Goal: Task Accomplishment & Management: Use online tool/utility

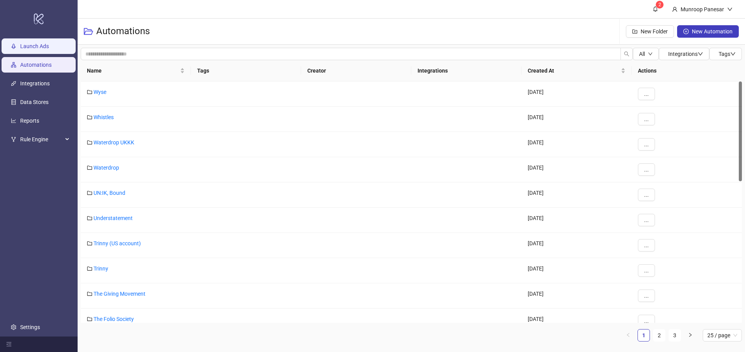
click at [49, 48] on link "Launch Ads" at bounding box center [34, 46] width 29 height 6
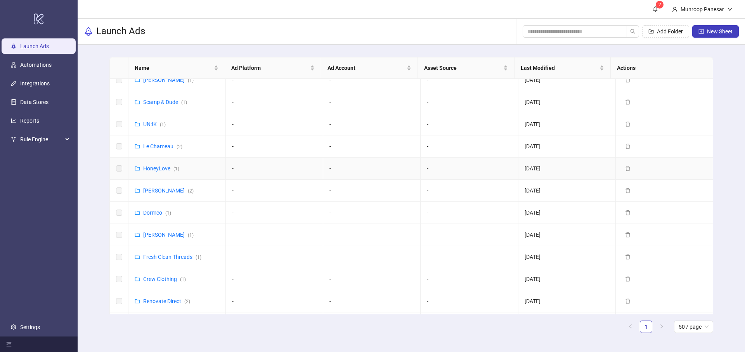
scroll to position [138, 0]
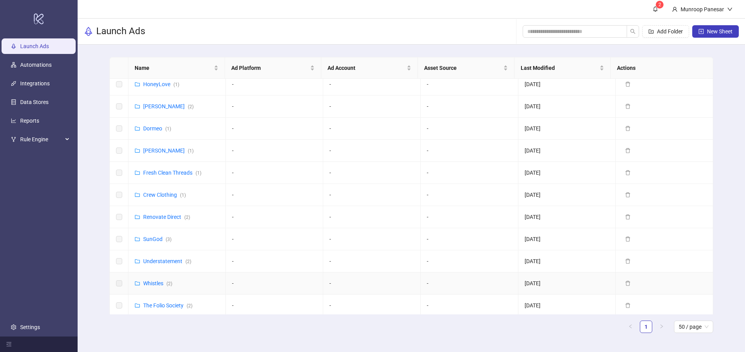
click at [161, 279] on div "Whistles ( 2 )" at bounding box center [157, 283] width 29 height 9
click at [159, 283] on link "Whistles ( 2 )" at bounding box center [157, 283] width 29 height 6
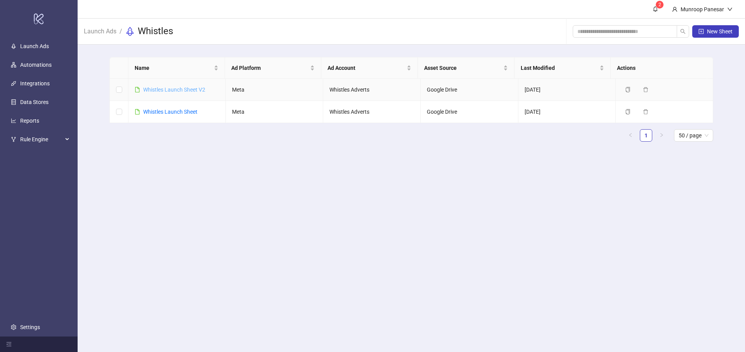
click at [187, 87] on link "Whistles Launch Sheet V2" at bounding box center [174, 90] width 62 height 6
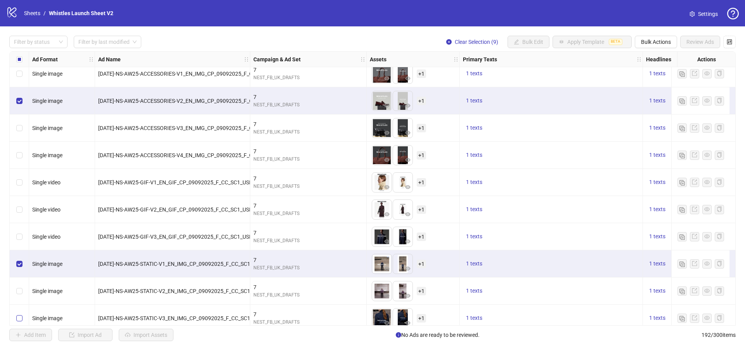
scroll to position [4173, 0]
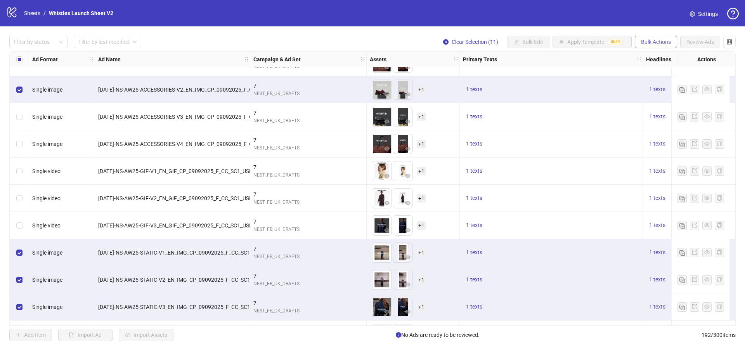
click at [662, 40] on span "Bulk Actions" at bounding box center [656, 42] width 30 height 6
click at [677, 78] on span "Duplicate with assets" at bounding box center [666, 82] width 53 height 9
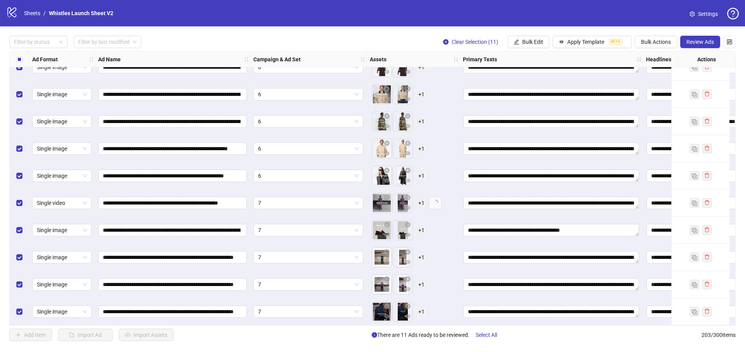
scroll to position [5258, 0]
click at [531, 43] on span "Bulk Edit" at bounding box center [532, 42] width 21 height 6
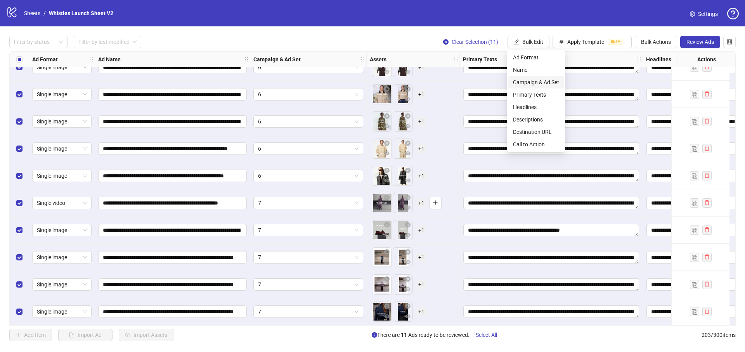
click at [533, 87] on li "Campaign & Ad Set" at bounding box center [535, 82] width 55 height 12
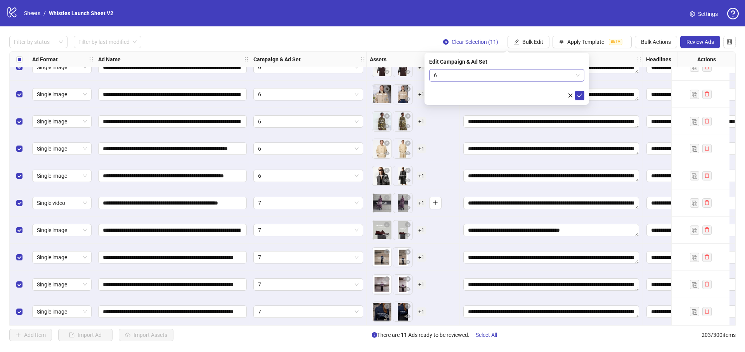
click at [459, 74] on span "6" at bounding box center [507, 75] width 146 height 12
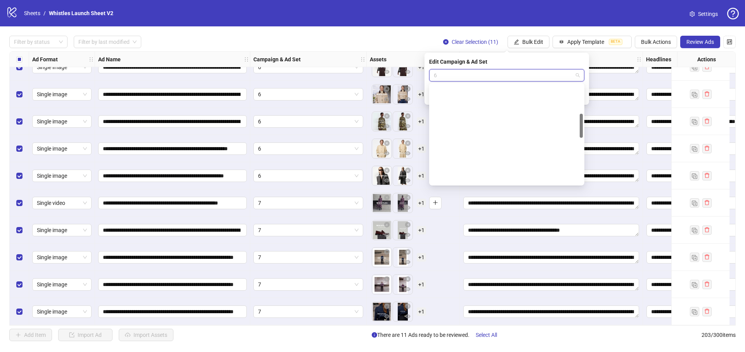
scroll to position [118, 0]
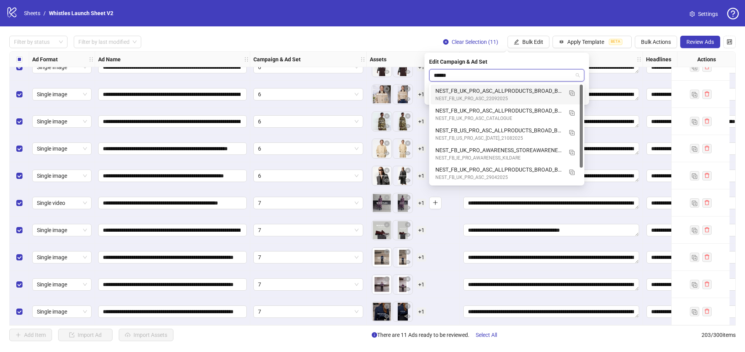
type input "*******"
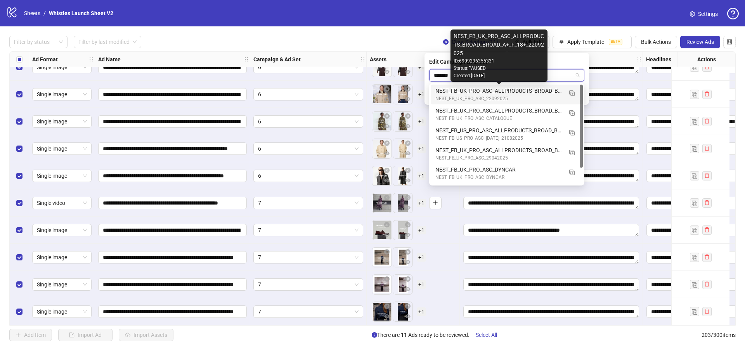
click at [473, 94] on div "NEST_FB_UK_PRO_ASC_ALLPRODUCTS_BROAD_BROAD_A+_F_18+_22092025" at bounding box center [498, 91] width 127 height 9
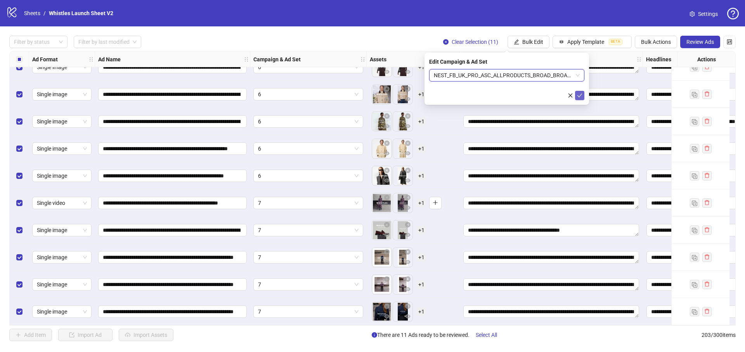
click at [582, 96] on button "submit" at bounding box center [579, 95] width 9 height 9
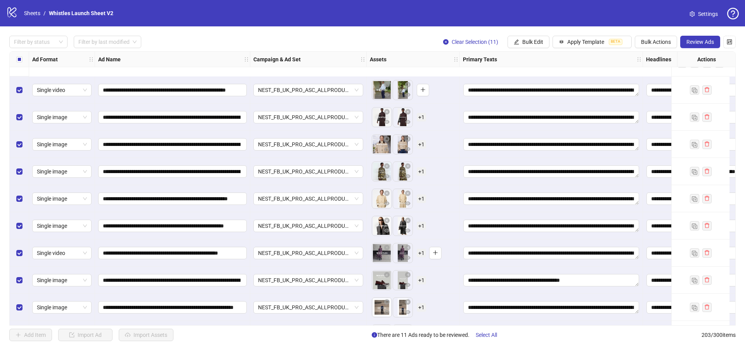
scroll to position [5258, 0]
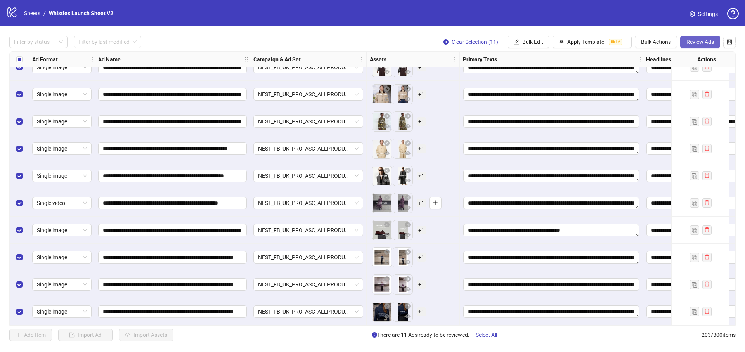
click at [706, 42] on span "Review Ads" at bounding box center [700, 42] width 28 height 6
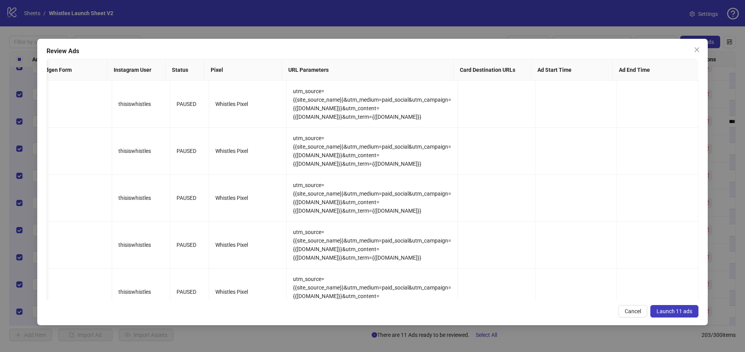
scroll to position [0, 0]
click at [685, 314] on button "Launch 11 ads" at bounding box center [674, 311] width 48 height 12
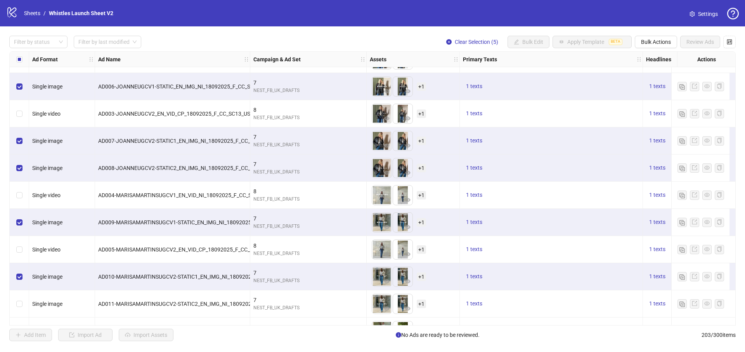
scroll to position [5001, 0]
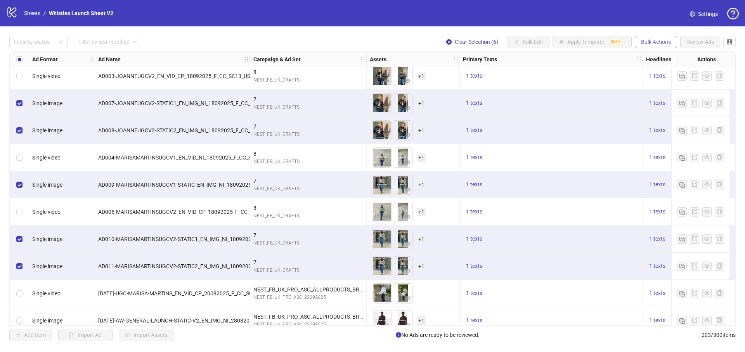
click at [656, 36] on button "Bulk Actions" at bounding box center [656, 42] width 42 height 12
click at [660, 80] on span "Duplicate with assets" at bounding box center [666, 82] width 53 height 9
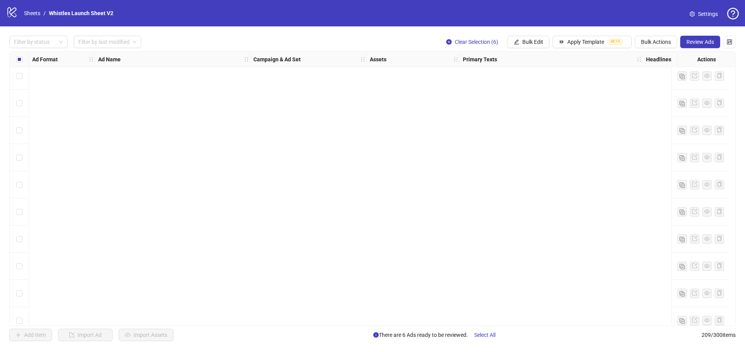
scroll to position [5420, 0]
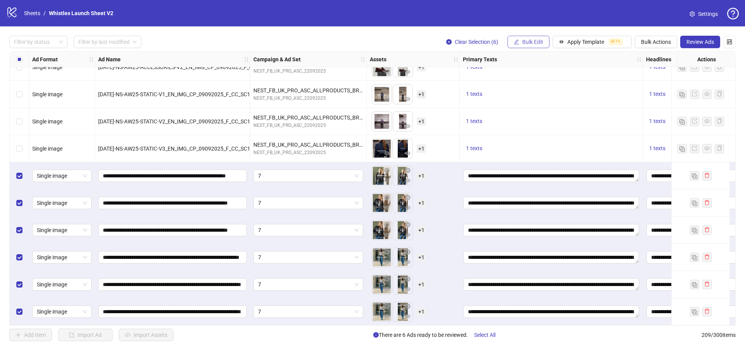
click at [535, 36] on button "Bulk Edit" at bounding box center [528, 42] width 42 height 12
click at [536, 81] on span "Campaign & Ad Set" at bounding box center [536, 82] width 46 height 9
click at [491, 77] on span "7" at bounding box center [507, 75] width 146 height 12
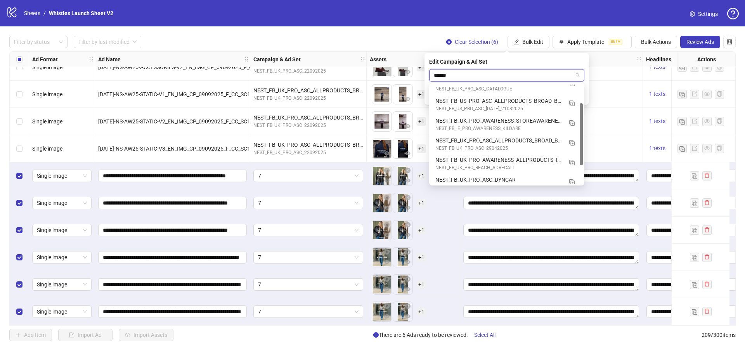
scroll to position [19, 0]
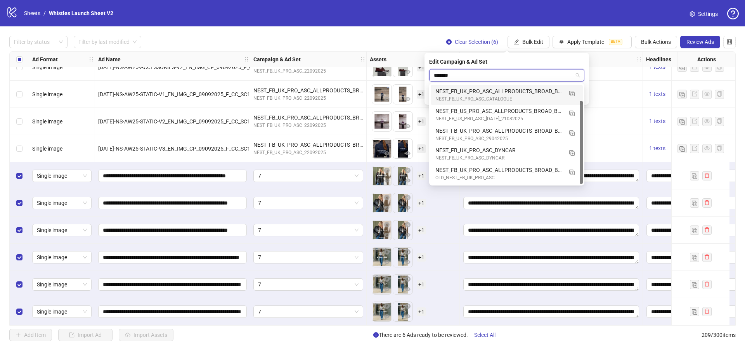
type input "********"
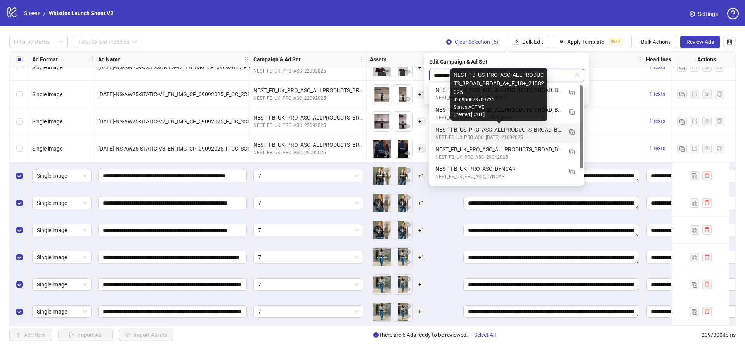
scroll to position [0, 0]
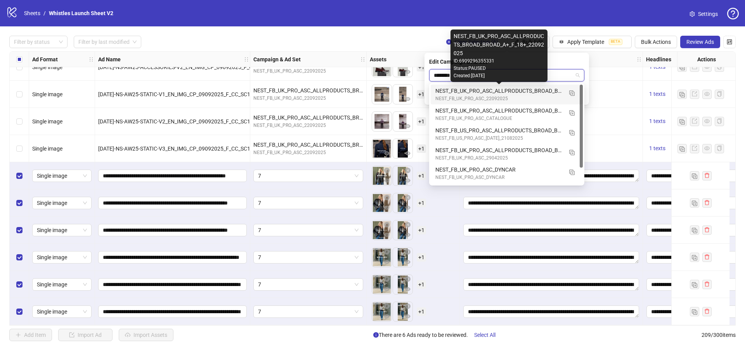
click at [504, 92] on div "NEST_FB_UK_PRO_ASC_ALLPRODUCTS_BROAD_BROAD_A+_F_18+_22092025" at bounding box center [498, 91] width 127 height 9
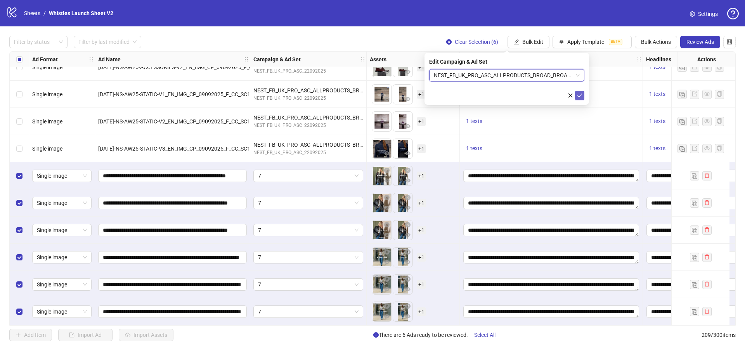
click at [578, 96] on icon "check" at bounding box center [579, 95] width 5 height 5
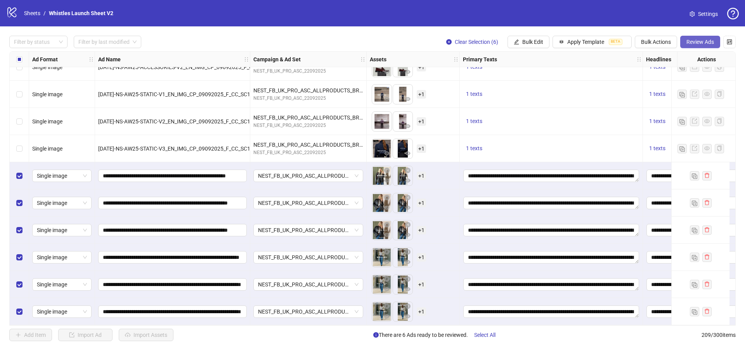
click at [708, 45] on span "Review Ads" at bounding box center [700, 42] width 28 height 6
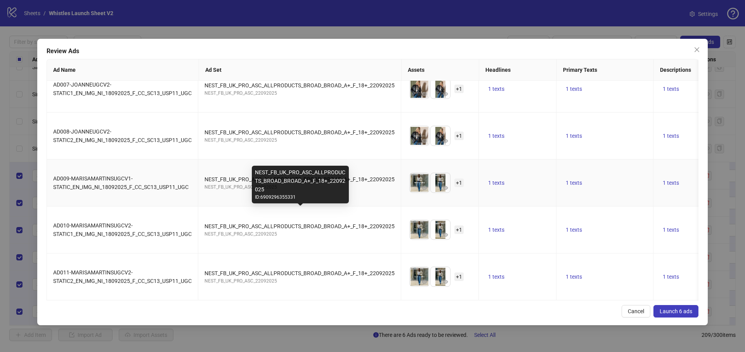
scroll to position [68, 0]
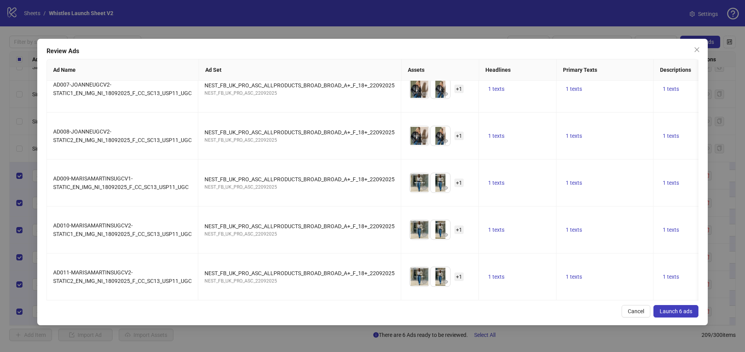
click at [677, 309] on span "Launch 6 ads" at bounding box center [675, 311] width 33 height 6
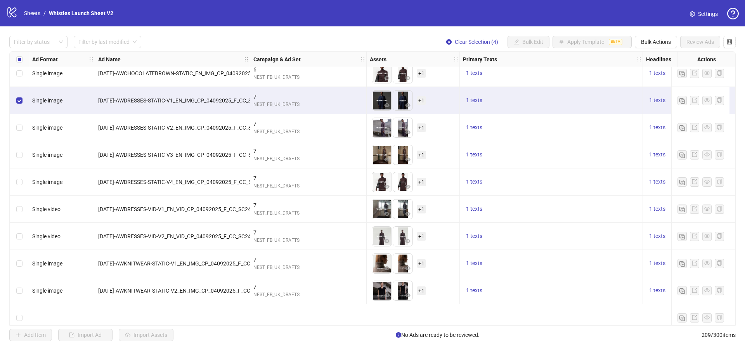
scroll to position [3048, 0]
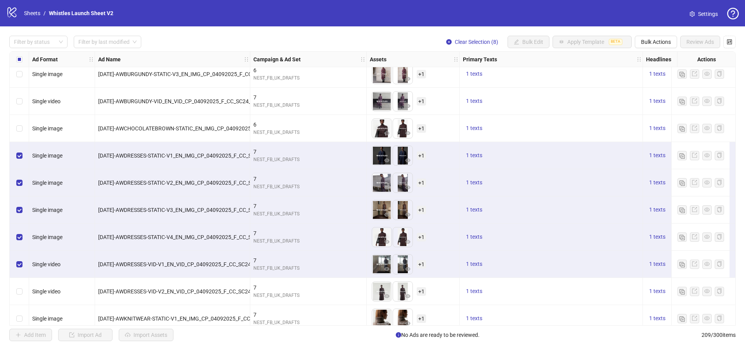
click at [22, 291] on div "Select row 121" at bounding box center [19, 291] width 19 height 27
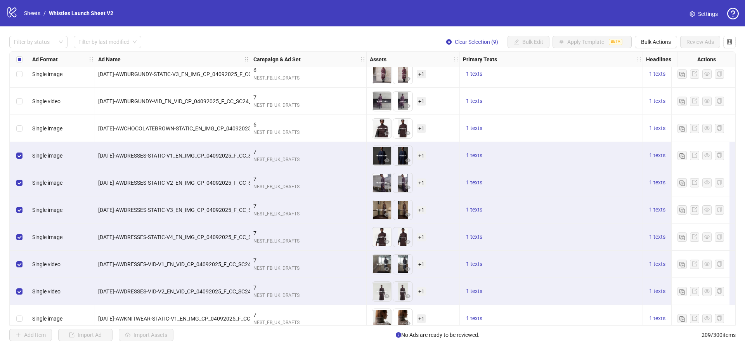
click at [658, 34] on div "Filter by status Filter by last modified Clear Selection (9) Bulk Edit Apply Te…" at bounding box center [372, 188] width 745 height 324
click at [657, 39] on span "Bulk Actions" at bounding box center [656, 42] width 30 height 6
click at [662, 83] on span "Duplicate with assets" at bounding box center [666, 82] width 53 height 9
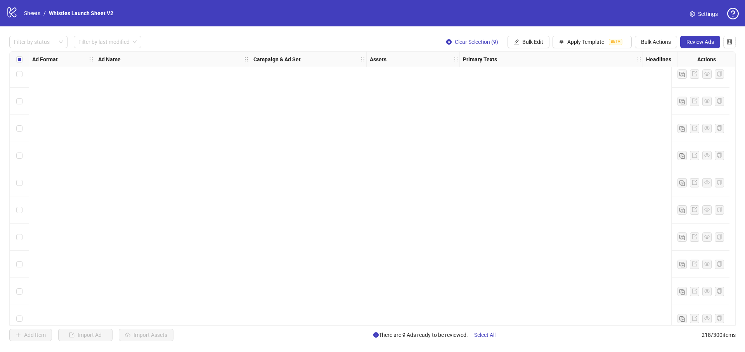
scroll to position [5665, 0]
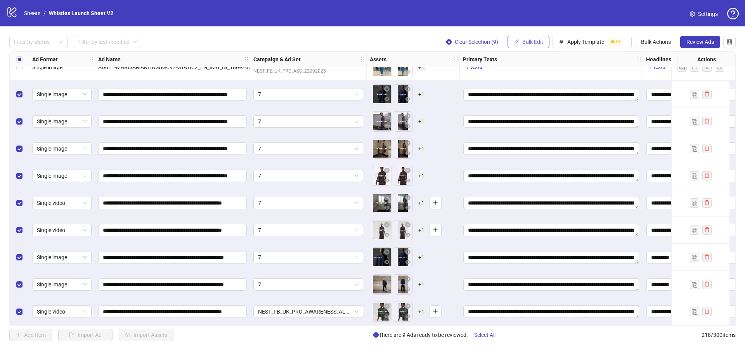
click at [542, 41] on button "Bulk Edit" at bounding box center [528, 42] width 42 height 12
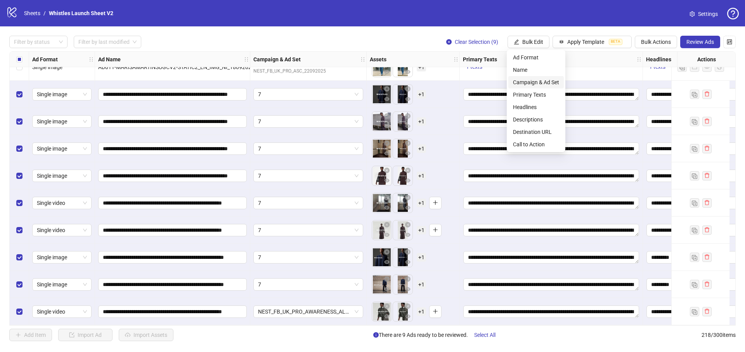
click at [546, 83] on span "Campaign & Ad Set" at bounding box center [536, 82] width 46 height 9
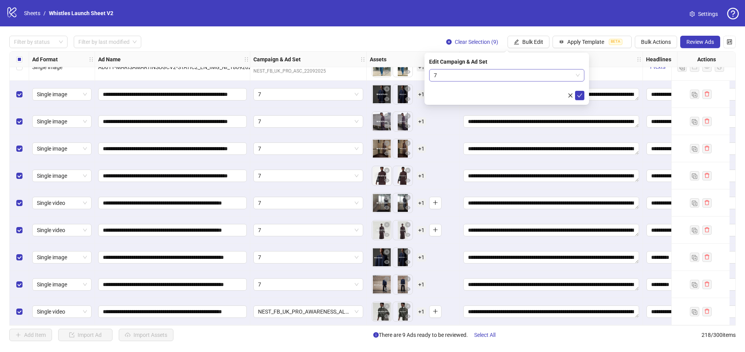
click at [495, 76] on span "7" at bounding box center [507, 75] width 146 height 12
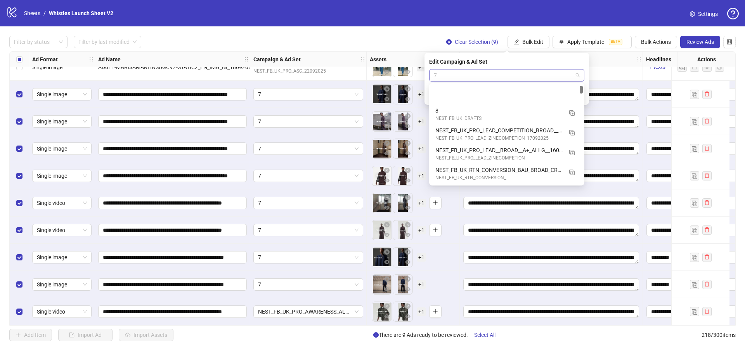
scroll to position [39, 0]
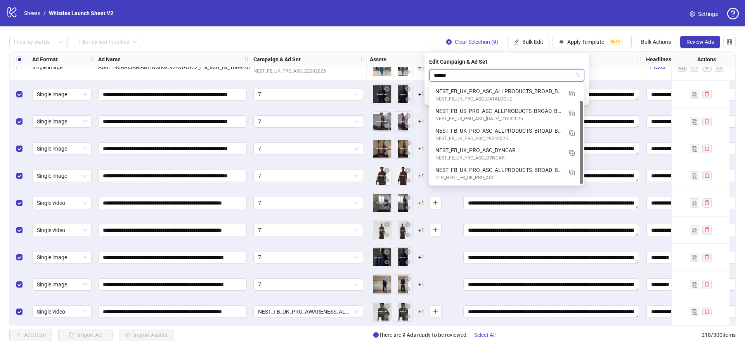
type input "*******"
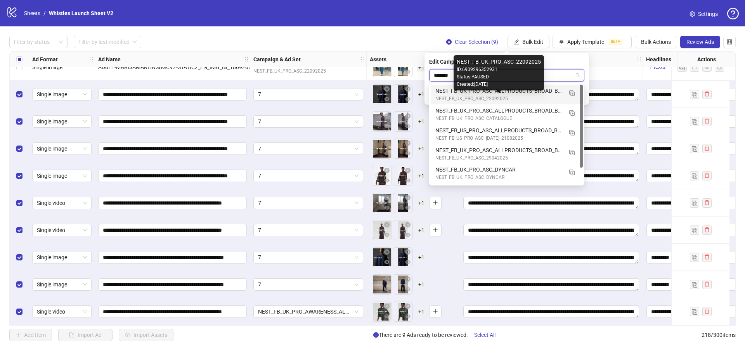
click at [547, 95] on div "NEST_FB_UK_PRO_ASC_ALLPRODUCTS_BROAD_BROAD_A+_F_18+_22092025" at bounding box center [498, 91] width 127 height 9
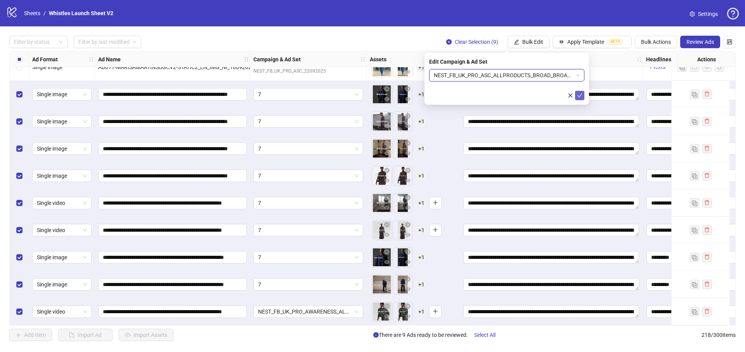
click at [581, 93] on icon "check" at bounding box center [579, 95] width 5 height 5
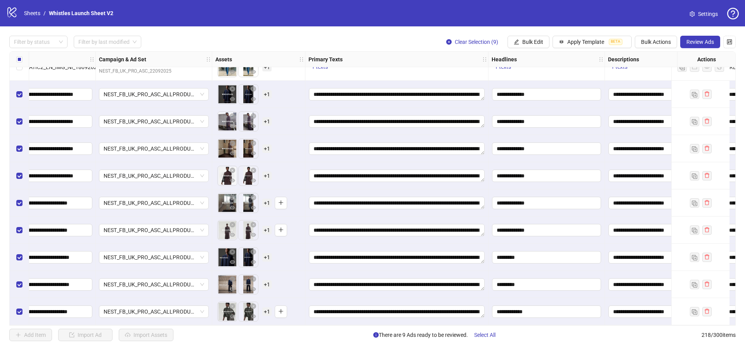
scroll to position [5665, 300]
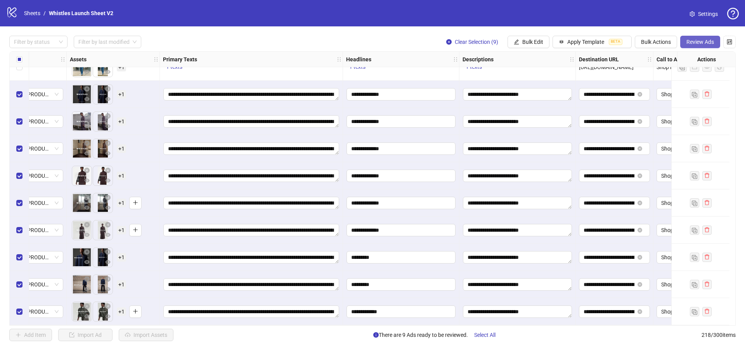
click at [705, 36] on button "Review Ads" at bounding box center [700, 42] width 40 height 12
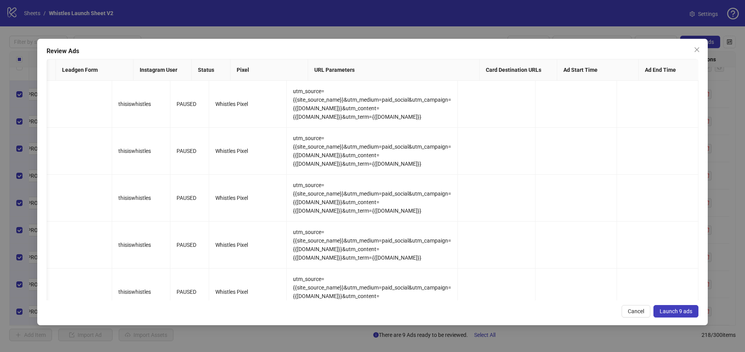
scroll to position [0, 1102]
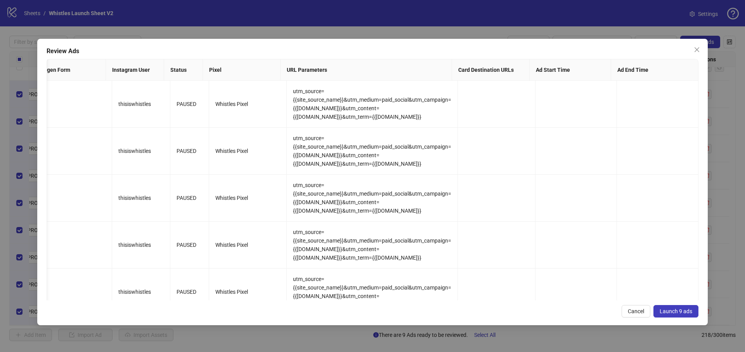
click at [685, 307] on button "Launch 9 ads" at bounding box center [675, 311] width 45 height 12
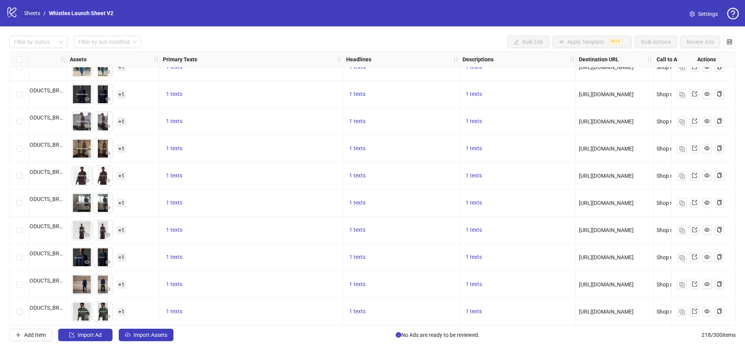
click at [35, 15] on link "Sheets" at bounding box center [31, 13] width 19 height 9
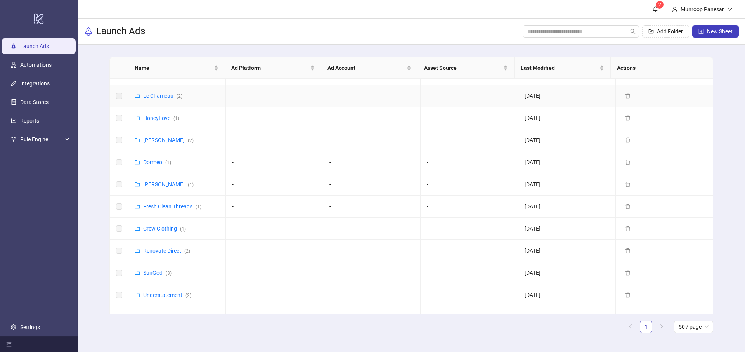
scroll to position [118, 0]
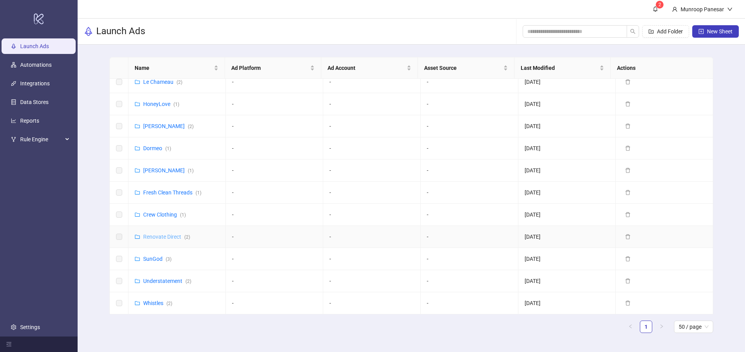
click at [174, 237] on link "Renovate Direct ( 2 )" at bounding box center [166, 237] width 47 height 6
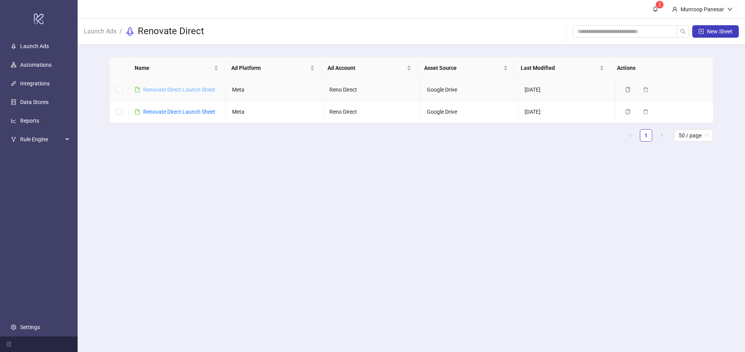
click at [188, 90] on link "Renovate Direct Launch Sheet" at bounding box center [179, 90] width 72 height 6
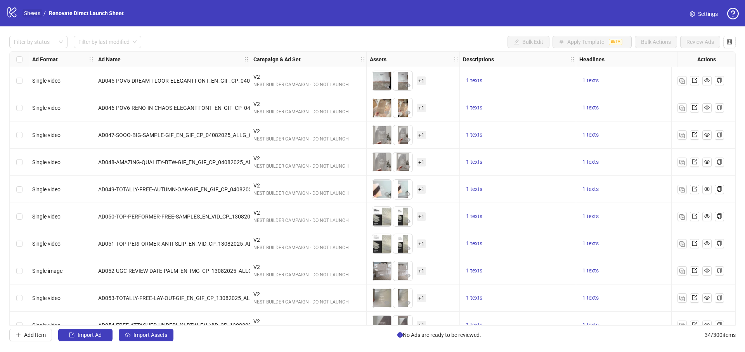
click at [34, 12] on link "Sheets" at bounding box center [31, 13] width 19 height 9
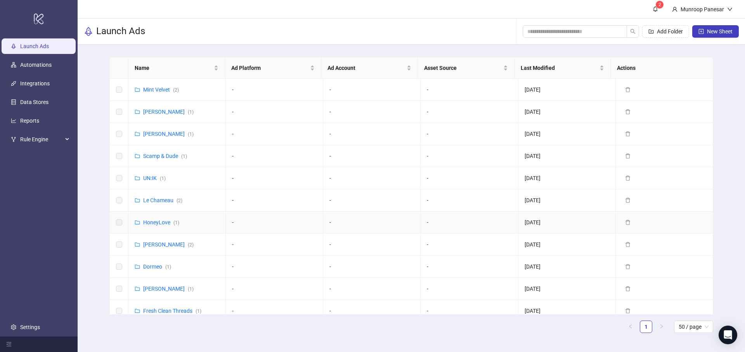
click at [165, 226] on div "HoneyLove ( 1 )" at bounding box center [161, 222] width 36 height 9
click at [165, 220] on link "HoneyLove ( 1 )" at bounding box center [161, 222] width 36 height 6
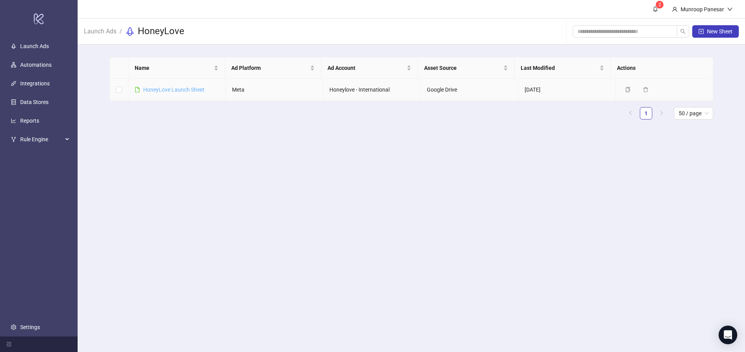
click at [182, 92] on link "HoneyLove Launch Sheet" at bounding box center [173, 90] width 61 height 6
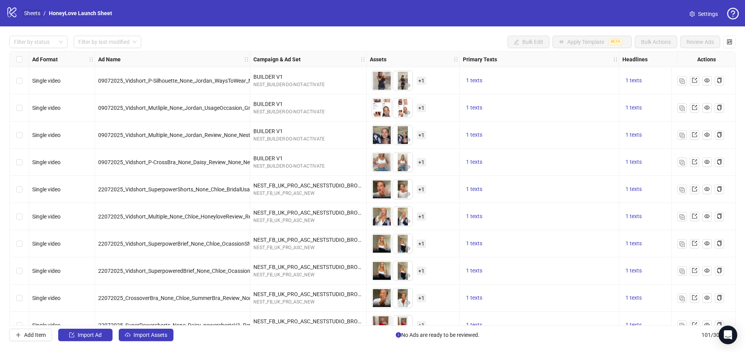
click at [29, 11] on link "Sheets" at bounding box center [31, 13] width 19 height 9
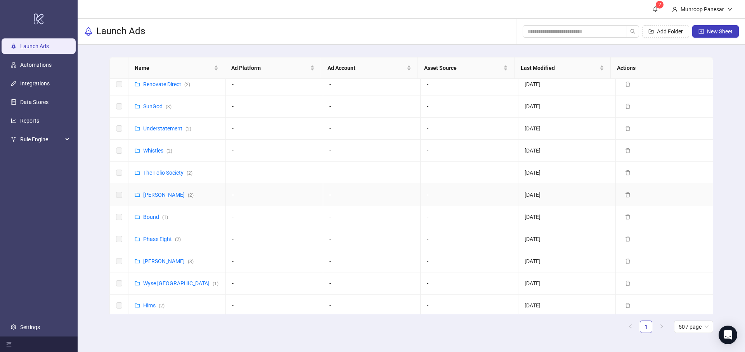
scroll to position [272, 0]
click at [168, 241] on div "Phase Eight ( 2 )" at bounding box center [162, 237] width 38 height 9
click at [168, 239] on link "Phase Eight ( 2 )" at bounding box center [162, 237] width 38 height 6
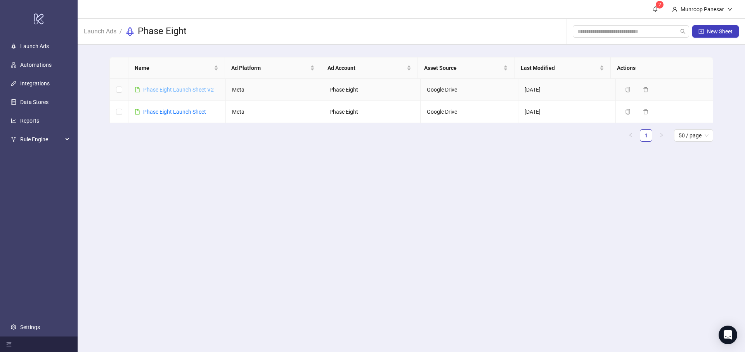
click at [190, 87] on link "Phase Eight Launch Sheet V2" at bounding box center [178, 90] width 71 height 6
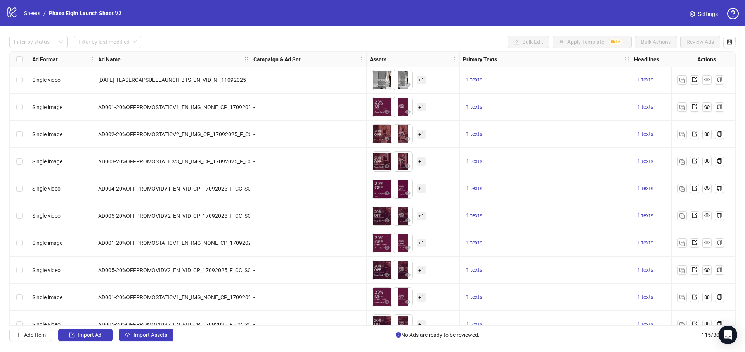
scroll to position [2868, 0]
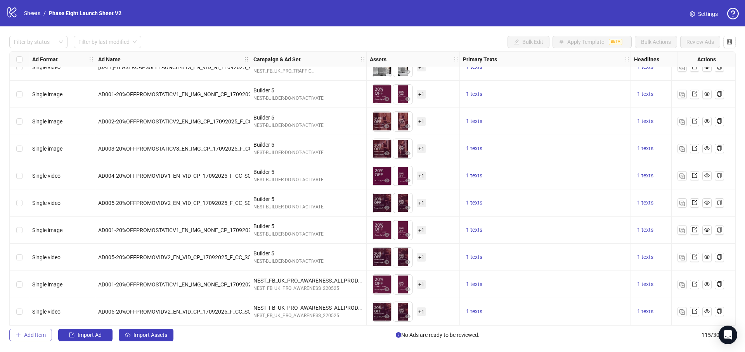
click at [44, 334] on span "Add Item" at bounding box center [35, 335] width 22 height 6
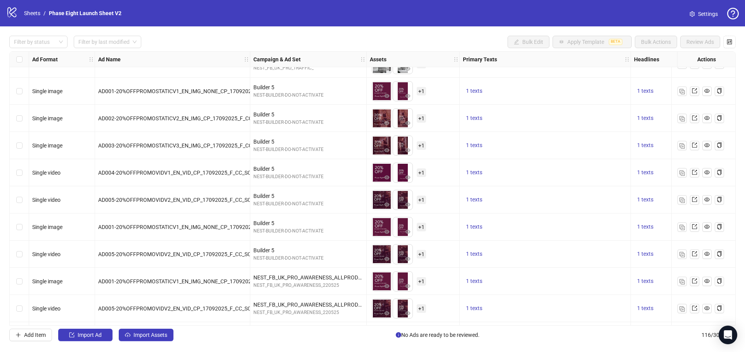
scroll to position [2895, 0]
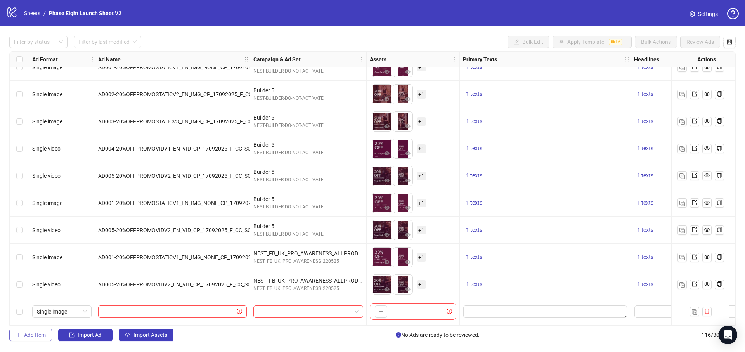
click at [29, 333] on span "Add Item" at bounding box center [35, 335] width 22 height 6
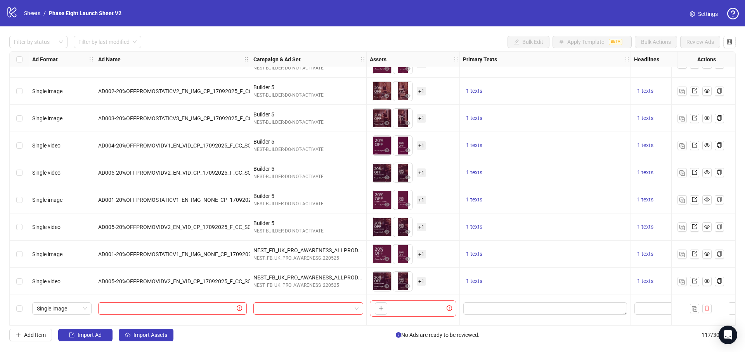
scroll to position [2922, 0]
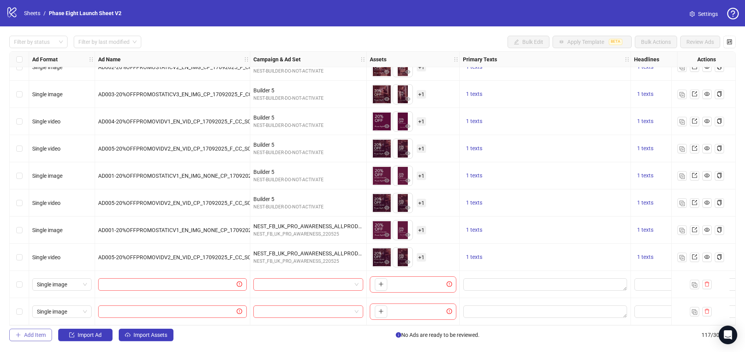
click at [38, 332] on span "Add Item" at bounding box center [35, 335] width 22 height 6
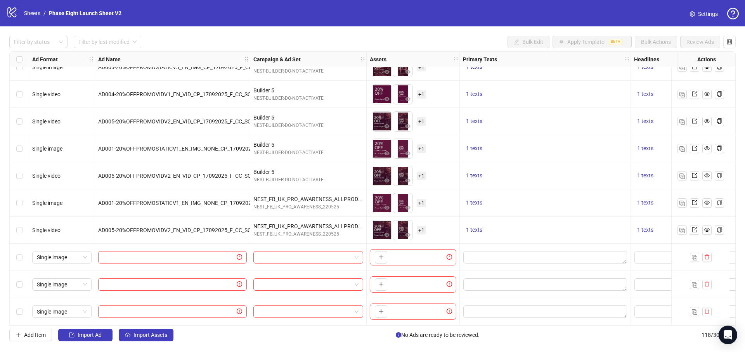
drag, startPoint x: 41, startPoint y: 332, endPoint x: 49, endPoint y: 318, distance: 16.7
click at [41, 332] on span "Add Item" at bounding box center [35, 335] width 22 height 6
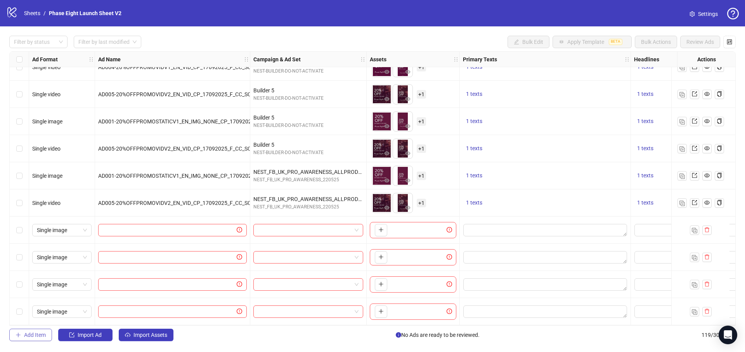
click at [41, 333] on span "Add Item" at bounding box center [35, 335] width 22 height 6
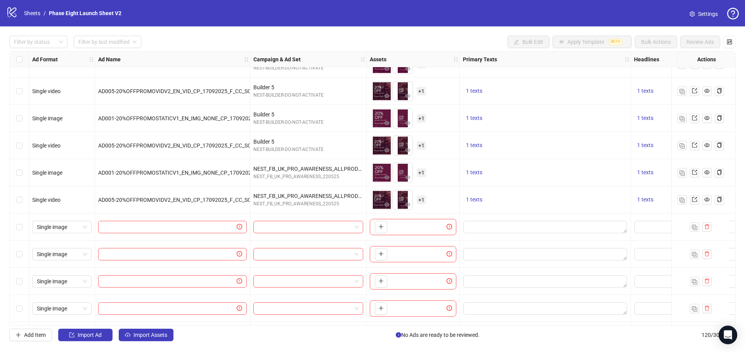
scroll to position [3004, 0]
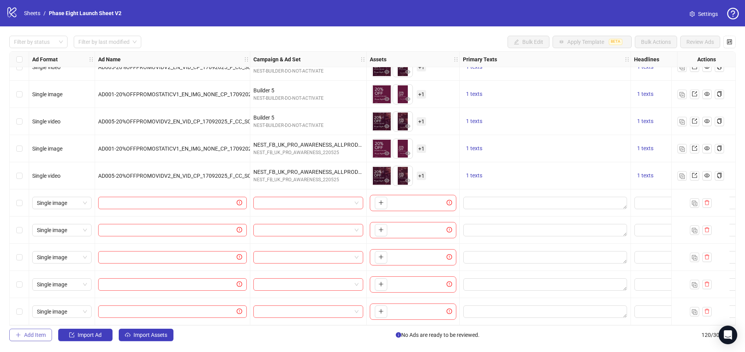
click at [38, 334] on span "Add Item" at bounding box center [35, 335] width 22 height 6
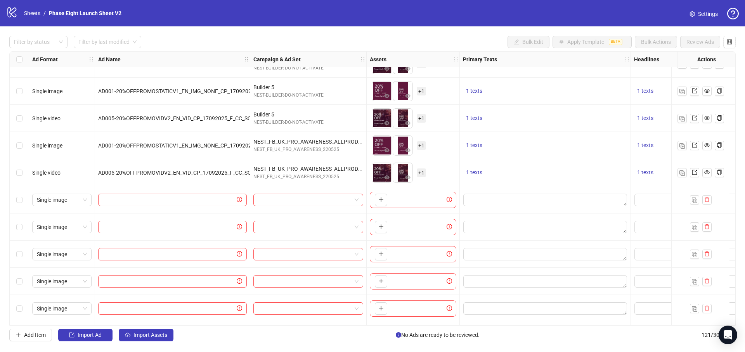
scroll to position [3031, 0]
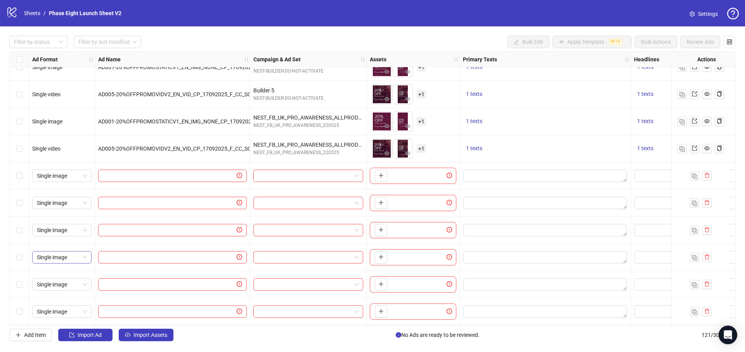
click at [83, 251] on span "Single image" at bounding box center [62, 257] width 50 height 12
click at [74, 282] on div "Single video" at bounding box center [61, 282] width 47 height 9
click at [76, 282] on span "Single image" at bounding box center [62, 285] width 50 height 12
click at [71, 207] on div "Single video" at bounding box center [61, 203] width 47 height 9
click at [81, 312] on span "Single image" at bounding box center [62, 312] width 50 height 12
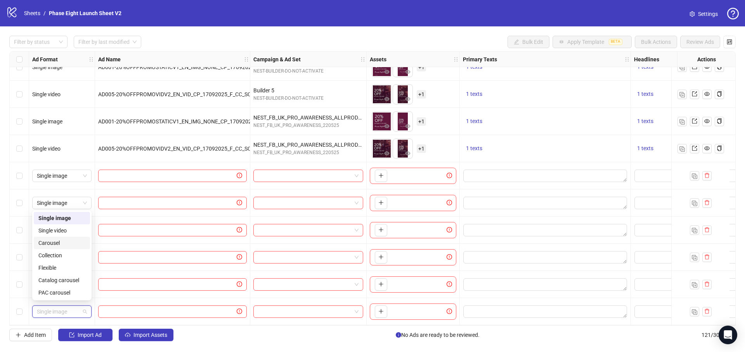
click at [73, 239] on div "Carousel" at bounding box center [61, 243] width 47 height 9
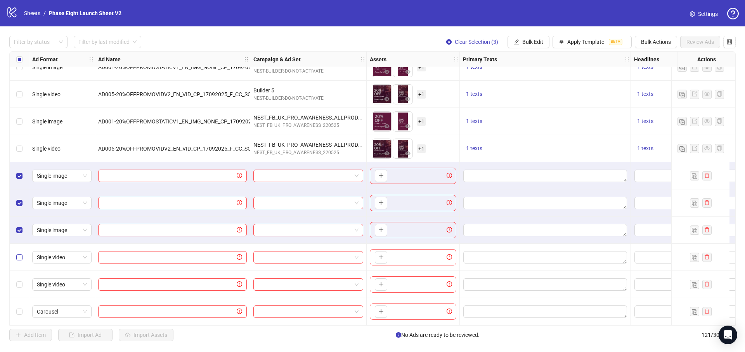
click at [21, 253] on label "Select row 119" at bounding box center [19, 257] width 6 height 9
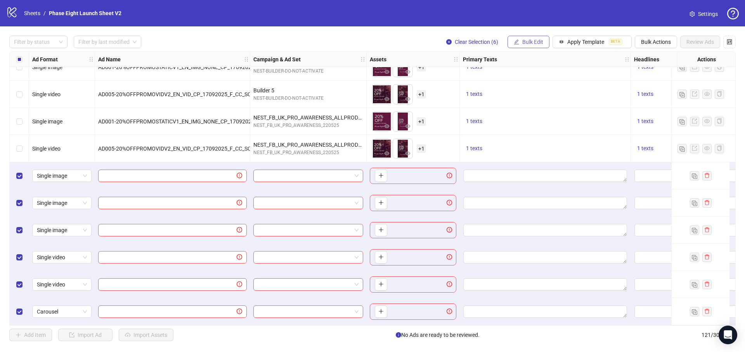
click at [520, 40] on button "Bulk Edit" at bounding box center [528, 42] width 42 height 12
click at [533, 82] on span "Campaign & Ad Set" at bounding box center [536, 82] width 46 height 9
click at [487, 73] on input "search" at bounding box center [503, 75] width 139 height 12
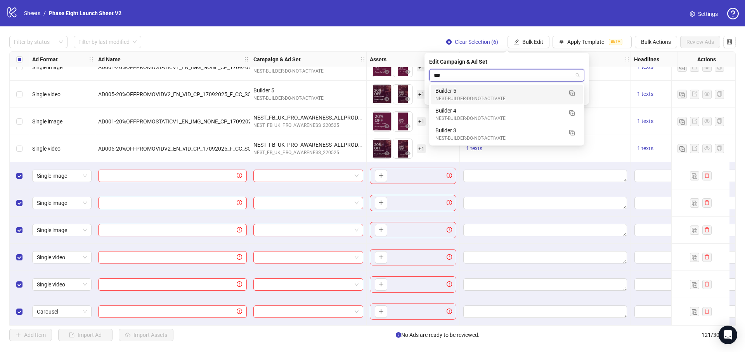
type input "****"
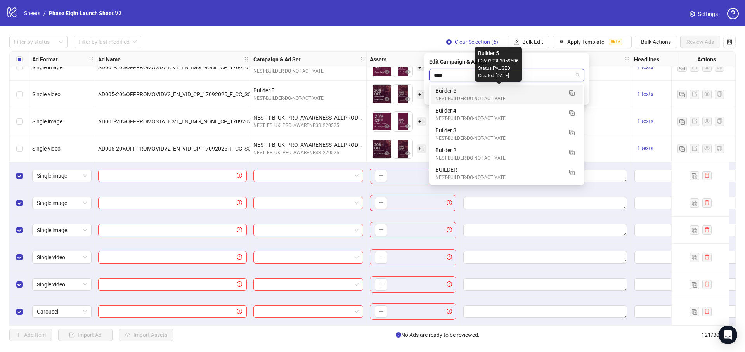
click at [538, 88] on div "Builder 5" at bounding box center [498, 91] width 127 height 9
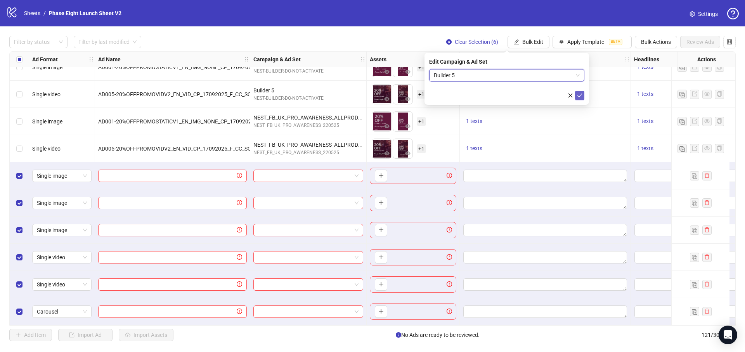
click at [577, 93] on icon "check" at bounding box center [579, 95] width 5 height 5
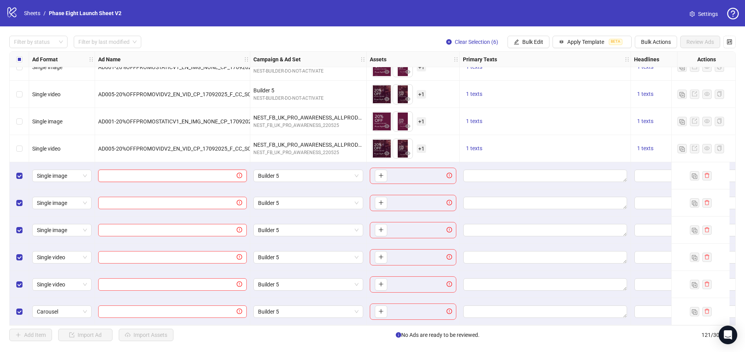
click at [198, 171] on input "text" at bounding box center [169, 175] width 132 height 9
paste input "**********"
type input "**********"
click at [230, 199] on input "text" at bounding box center [169, 203] width 132 height 9
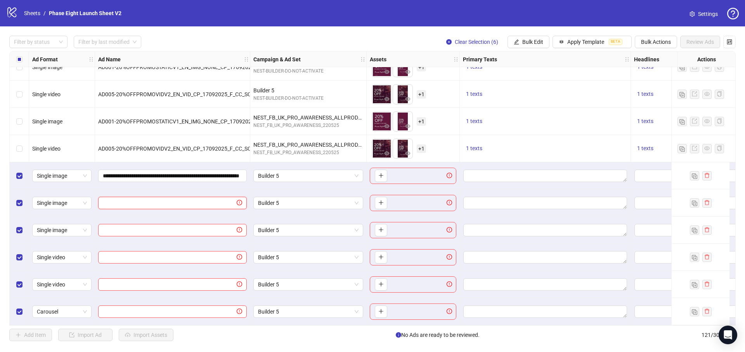
paste input "**********"
type input "**********"
click at [191, 216] on div at bounding box center [172, 229] width 155 height 27
click at [189, 220] on div at bounding box center [172, 229] width 155 height 27
click at [186, 227] on input "text" at bounding box center [169, 230] width 132 height 9
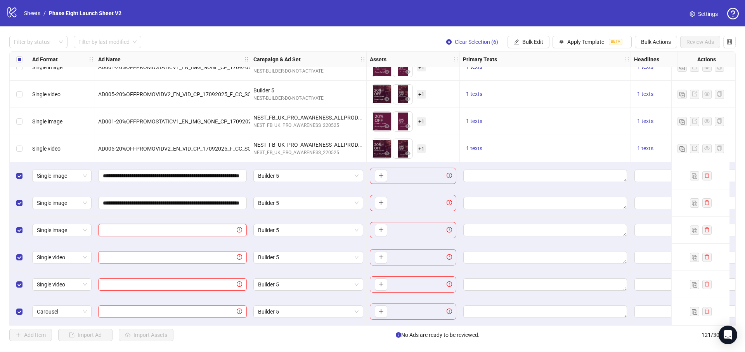
paste input "**********"
type input "**********"
click at [218, 253] on input "text" at bounding box center [169, 257] width 132 height 9
paste input "**********"
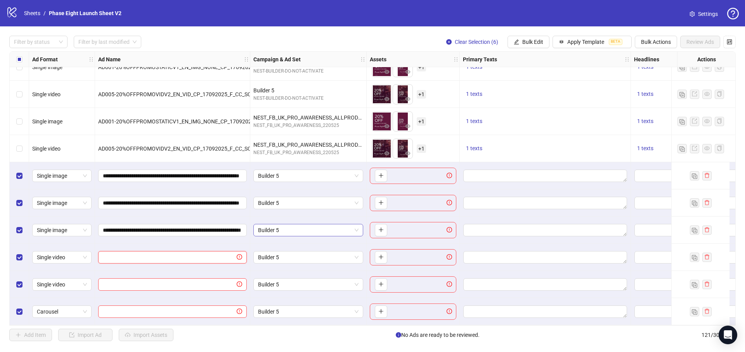
type input "**********"
click at [224, 278] on span at bounding box center [172, 284] width 149 height 12
click at [221, 280] on input "text" at bounding box center [169, 284] width 132 height 9
paste input "**********"
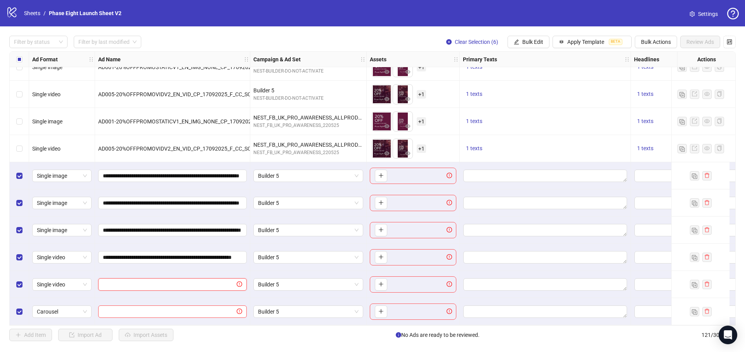
type input "**********"
click at [216, 308] on input "text" at bounding box center [169, 311] width 132 height 9
paste input "**********"
type input "**********"
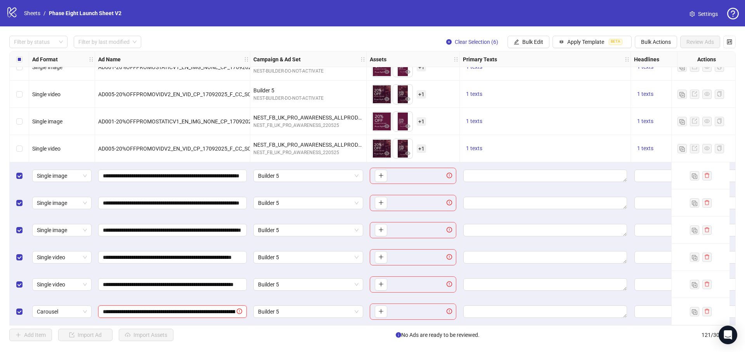
scroll to position [0, 87]
click at [381, 178] on button "button" at bounding box center [381, 176] width 12 height 12
click at [381, 204] on button "button" at bounding box center [381, 203] width 12 height 12
click at [381, 230] on button "button" at bounding box center [381, 230] width 12 height 12
click at [121, 244] on div "**********" at bounding box center [172, 257] width 155 height 27
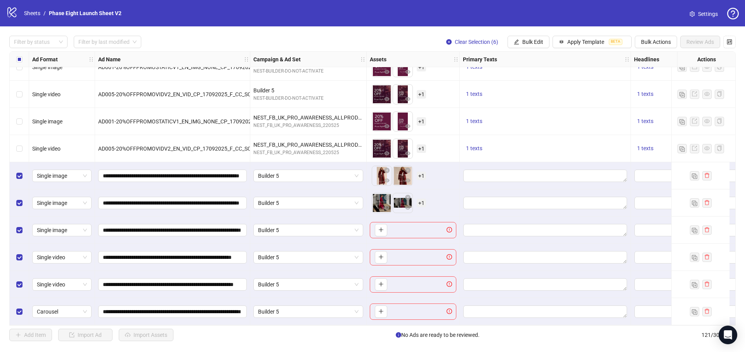
click at [23, 201] on div "Select row 117" at bounding box center [19, 202] width 19 height 27
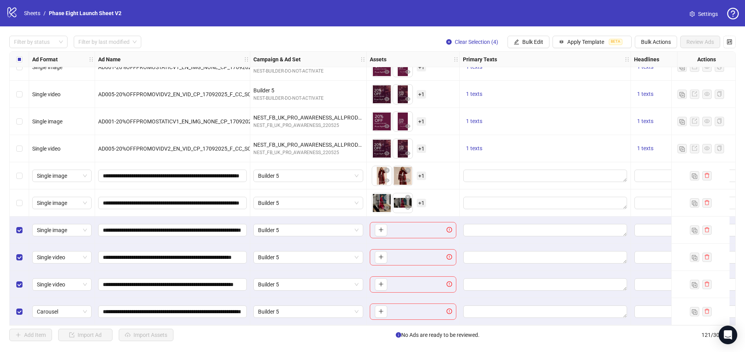
click at [22, 257] on label "Select row 119" at bounding box center [19, 257] width 6 height 9
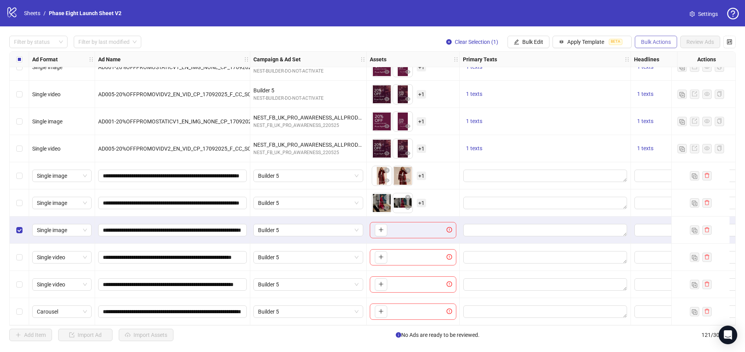
click at [659, 40] on span "Bulk Actions" at bounding box center [656, 42] width 30 height 6
click at [660, 59] on span "Delete" at bounding box center [666, 57] width 53 height 9
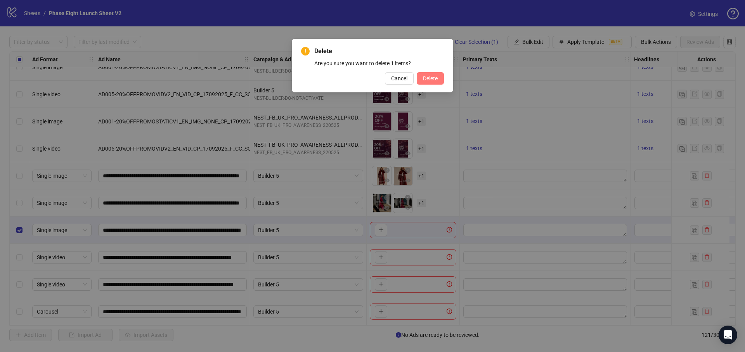
click at [436, 81] on button "Delete" at bounding box center [430, 78] width 27 height 12
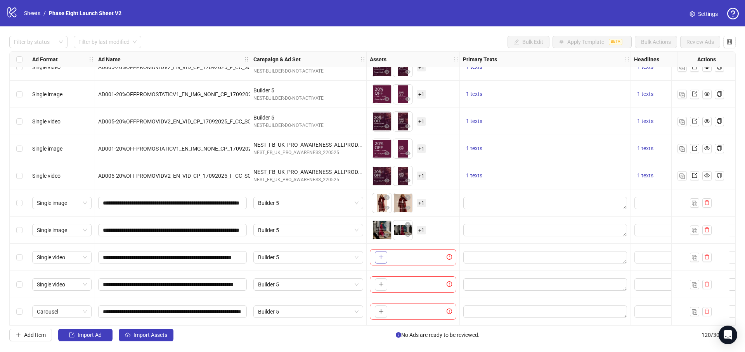
click at [379, 251] on button "button" at bounding box center [381, 257] width 12 height 12
click at [424, 254] on span "+ 1" at bounding box center [421, 257] width 9 height 9
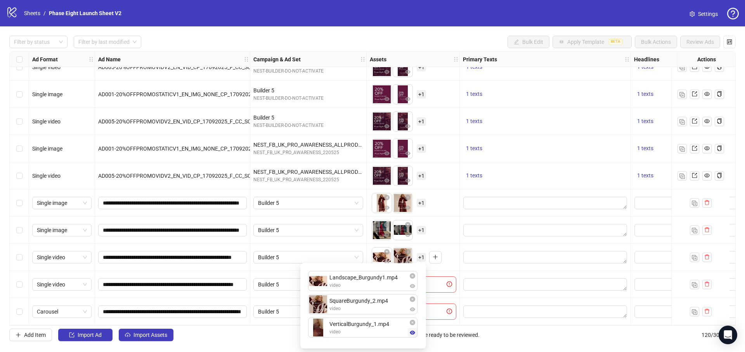
click at [411, 330] on icon "eye" at bounding box center [412, 332] width 5 height 5
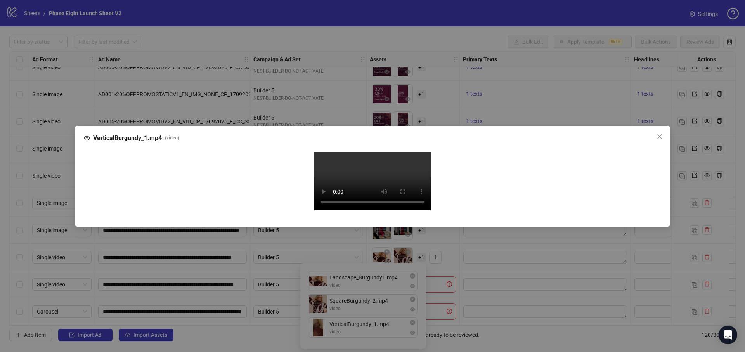
click at [348, 323] on div "VerticalBurgundy_1.mp4 ( video ) Your browser does not support the video tag." at bounding box center [372, 176] width 745 height 352
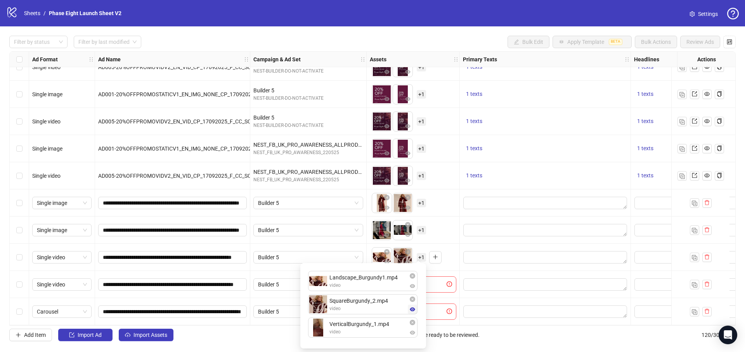
click at [414, 309] on icon "eye" at bounding box center [412, 309] width 5 height 4
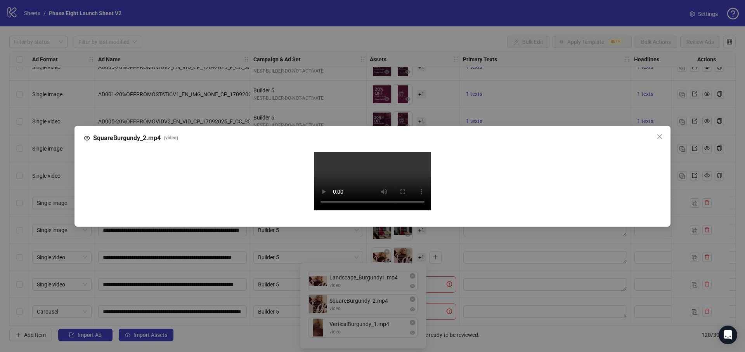
click at [352, 333] on div "SquareBurgundy_2.mp4 ( video ) Your browser does not support the video tag." at bounding box center [372, 176] width 745 height 352
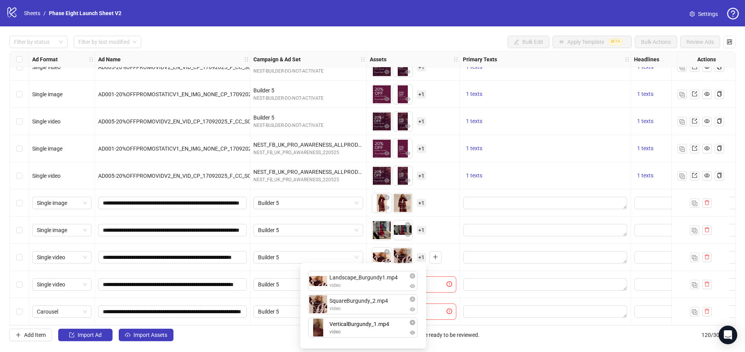
click at [382, 332] on div "Landscape_Burgundy1.mp4 video SquareBurgundy_2.mp4 video VerticalBurgundy_1.mp4…" at bounding box center [363, 306] width 116 height 76
drag, startPoint x: 370, startPoint y: 308, endPoint x: 367, endPoint y: 282, distance: 26.2
click at [367, 282] on div "Landscape_Burgundy1.mp4 video SquareBurgundy_2.mp4 video VerticalBurgundy_1.mp4…" at bounding box center [363, 306] width 116 height 76
drag, startPoint x: 376, startPoint y: 331, endPoint x: 381, endPoint y: 313, distance: 18.3
click at [374, 313] on div "SquareBurgundy_2.mp4 video Landscape_Burgundy1.mp4 video VerticalBurgundy_1.mp4…" at bounding box center [363, 306] width 116 height 76
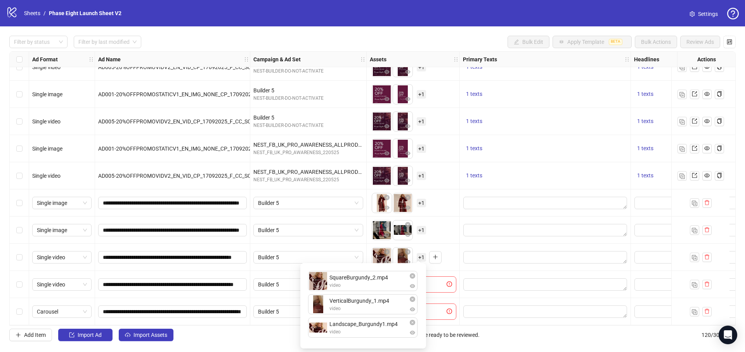
click at [453, 262] on div "To pick up a draggable item, press the space bar. While dragging, use the arrow…" at bounding box center [413, 257] width 87 height 24
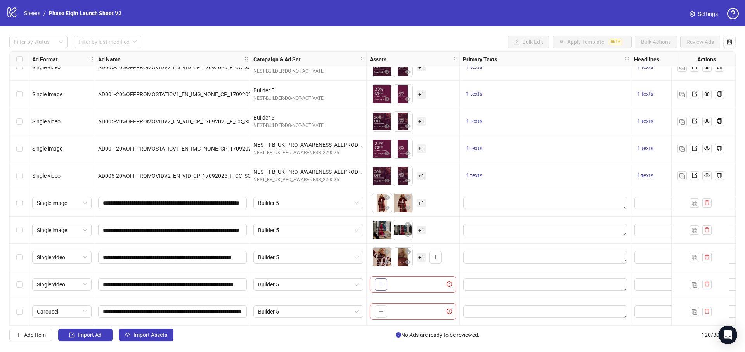
click at [387, 280] on button "button" at bounding box center [381, 284] width 12 height 12
click at [423, 280] on span "+ 1" at bounding box center [421, 284] width 9 height 9
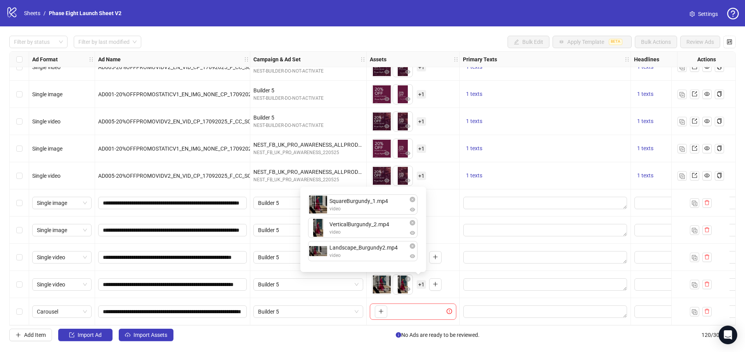
click at [443, 240] on div "To pick up a draggable item, press the space bar. While dragging, use the arrow…" at bounding box center [413, 229] width 93 height 27
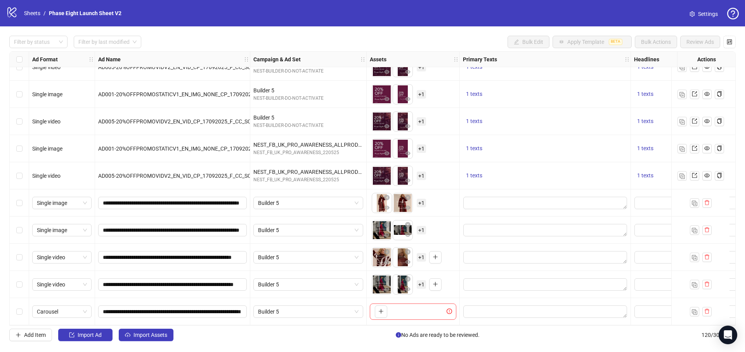
click at [422, 200] on span "+ 1" at bounding box center [421, 203] width 9 height 9
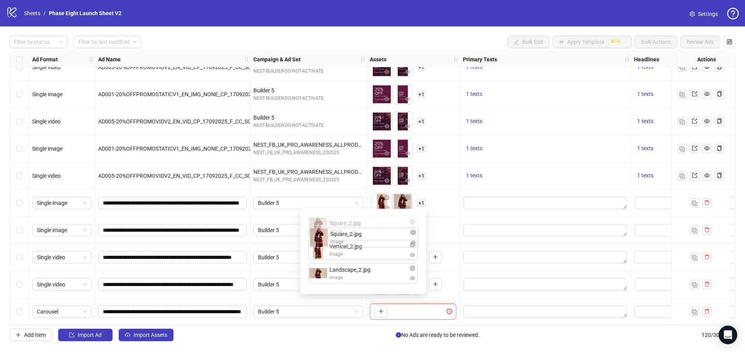
drag, startPoint x: 370, startPoint y: 256, endPoint x: 373, endPoint y: 235, distance: 20.7
click at [371, 236] on div "Vertical_2.jpg image Square_2.jpg image Landscape_2.jpg image Square_2.jpg imag…" at bounding box center [363, 251] width 116 height 76
click at [442, 221] on div "To pick up a draggable item, press the space bar. While dragging, use the arrow…" at bounding box center [413, 230] width 87 height 24
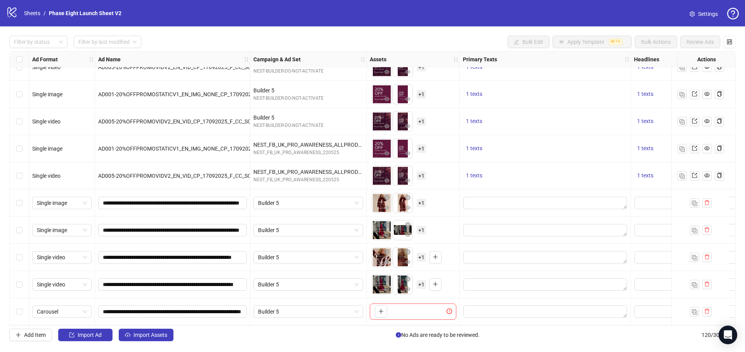
click at [421, 226] on span "+ 1" at bounding box center [421, 230] width 9 height 9
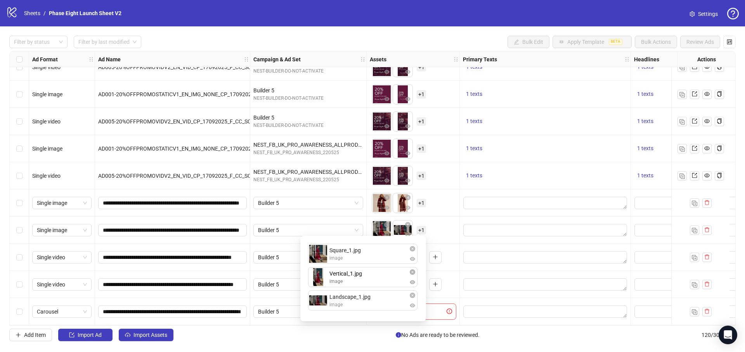
drag, startPoint x: 363, startPoint y: 303, endPoint x: 365, endPoint y: 273, distance: 30.3
click at [364, 273] on div "Square_1.jpg image Landscape_1.jpg image Vertical_1.jpg image Vertical_1.jpg im…" at bounding box center [363, 279] width 116 height 76
click at [448, 240] on div "To pick up a draggable item, press the space bar. While dragging, use the arrow…" at bounding box center [413, 229] width 93 height 27
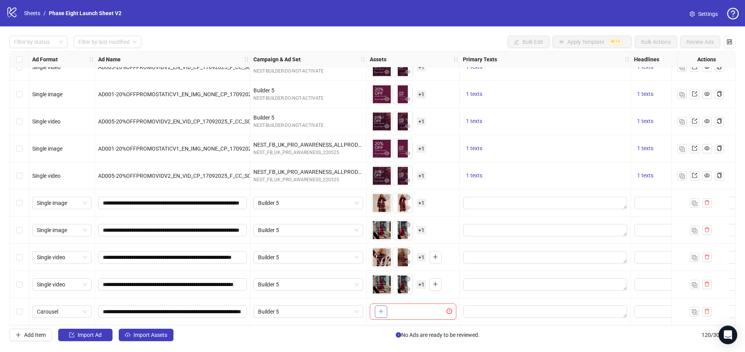
click at [385, 308] on button "button" at bounding box center [381, 311] width 12 height 12
click at [422, 308] on span "+ 2" at bounding box center [421, 311] width 9 height 9
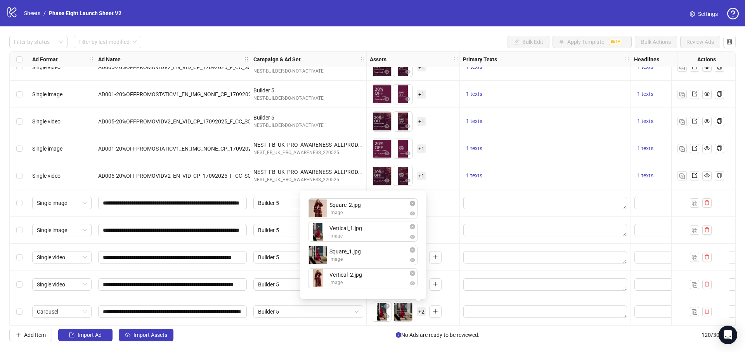
drag, startPoint x: 363, startPoint y: 260, endPoint x: 364, endPoint y: 221, distance: 38.4
click at [364, 216] on div "Vertical_1.jpg image Square_1.jpg image Square_2.jpg image Vertical_2.jpg image…" at bounding box center [363, 244] width 116 height 99
drag, startPoint x: 353, startPoint y: 259, endPoint x: 352, endPoint y: 211, distance: 47.7
click at [352, 211] on div "Square_2.jpg image Vertical_1.jpg image Square_1.jpg image Vertical_2.jpg image…" at bounding box center [363, 244] width 116 height 99
click at [357, 338] on div "Add Item Import Ad Import Assets No Ads are ready to be reviewed. 120 / 300 ite…" at bounding box center [372, 335] width 726 height 12
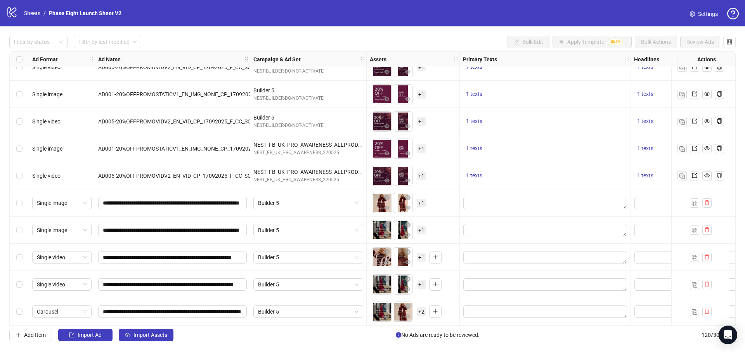
click at [20, 204] on div "Select row 116" at bounding box center [19, 202] width 19 height 27
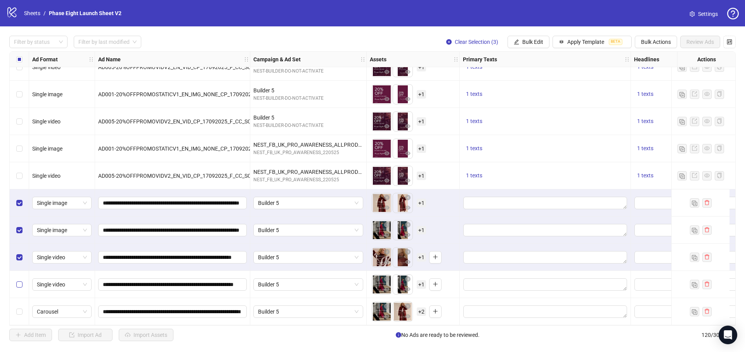
click at [20, 284] on label "Select row 119" at bounding box center [19, 284] width 6 height 9
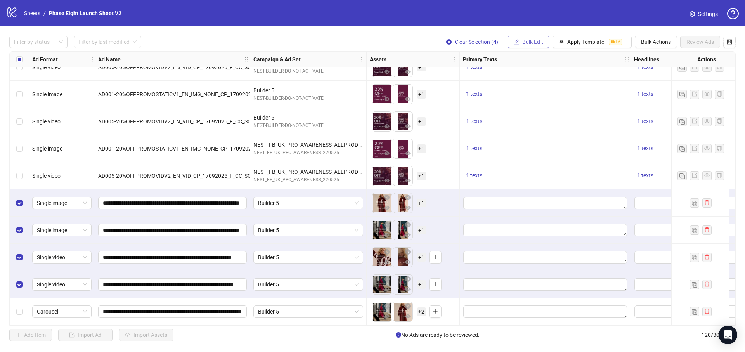
click at [526, 36] on button "Bulk Edit" at bounding box center [528, 42] width 42 height 12
click at [537, 92] on span "Primary Texts" at bounding box center [536, 94] width 46 height 9
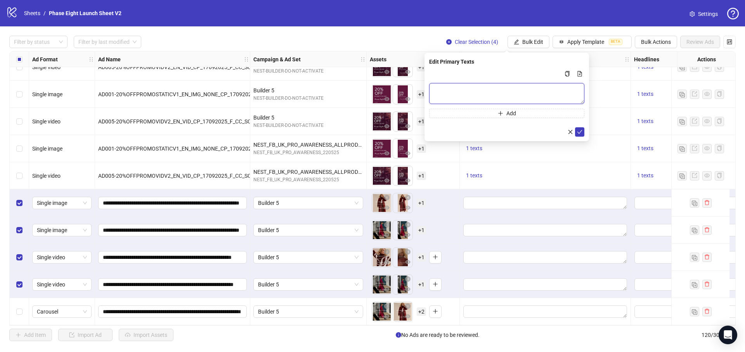
click at [458, 88] on textarea "Multi-text input container - paste or copy values" at bounding box center [506, 93] width 155 height 21
paste textarea "**********"
type textarea "**********"
click at [581, 133] on icon "check" at bounding box center [579, 131] width 5 height 5
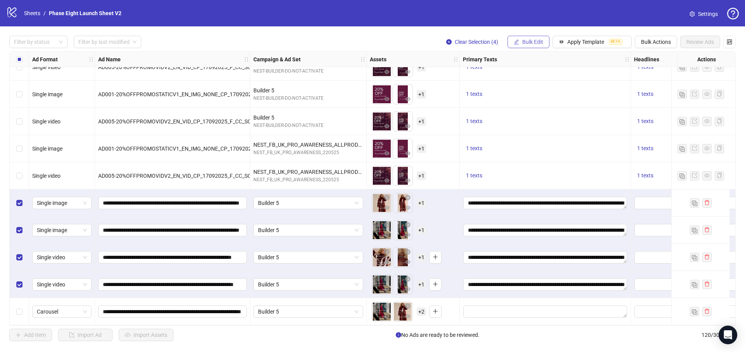
click at [532, 39] on span "Bulk Edit" at bounding box center [532, 42] width 21 height 6
click at [546, 105] on span "Headlines" at bounding box center [536, 107] width 46 height 9
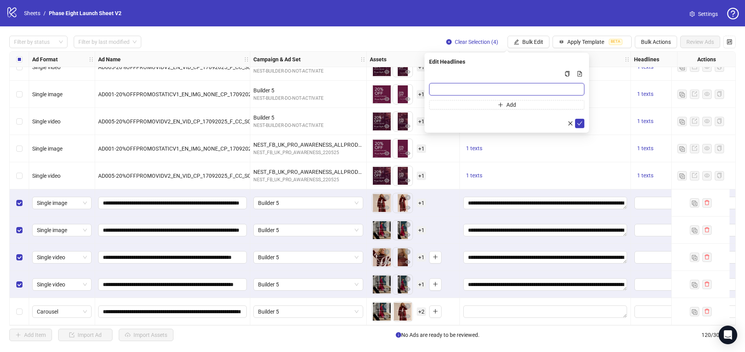
click at [505, 90] on input "Multi-input container - paste or copy values" at bounding box center [506, 89] width 155 height 12
paste input "**********"
type input "**********"
click at [578, 122] on icon "check" at bounding box center [579, 123] width 5 height 5
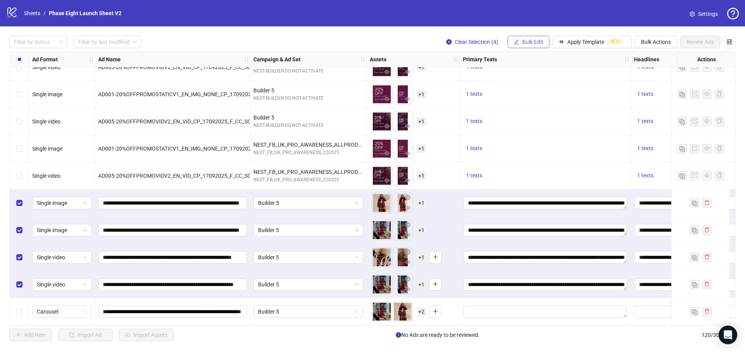
click at [529, 39] on span "Bulk Edit" at bounding box center [532, 42] width 21 height 6
click at [531, 124] on li "Descriptions" at bounding box center [535, 119] width 55 height 12
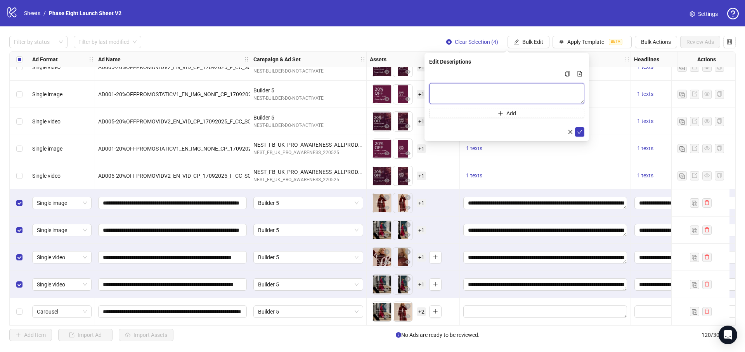
click at [520, 85] on textarea "Multi-text input container - paste or copy values" at bounding box center [506, 93] width 155 height 21
paste textarea "**********"
type textarea "**********"
click at [576, 125] on form "**********" at bounding box center [506, 102] width 155 height 67
click at [585, 133] on div "**********" at bounding box center [506, 97] width 164 height 88
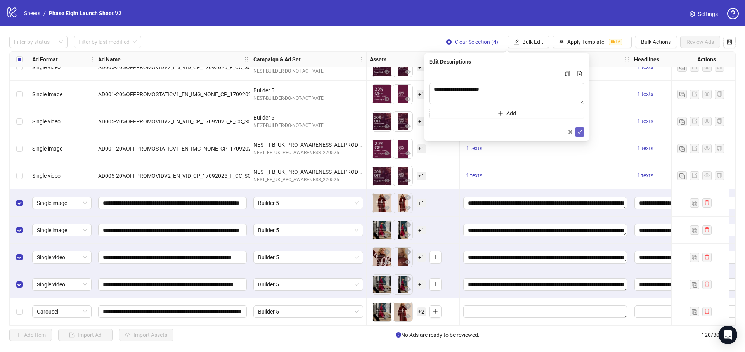
click at [580, 132] on icon "check" at bounding box center [579, 132] width 5 height 4
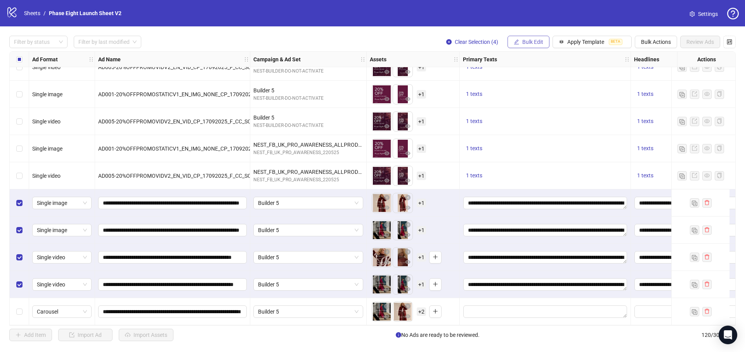
click at [528, 46] on button "Bulk Edit" at bounding box center [528, 42] width 42 height 12
click at [538, 131] on span "Destination URL" at bounding box center [536, 132] width 46 height 9
click at [530, 69] on span at bounding box center [506, 75] width 155 height 12
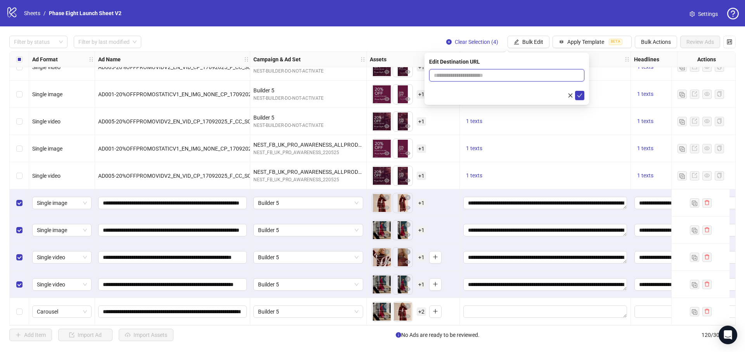
paste input "**********"
type input "**********"
click at [577, 96] on icon "check" at bounding box center [579, 95] width 5 height 5
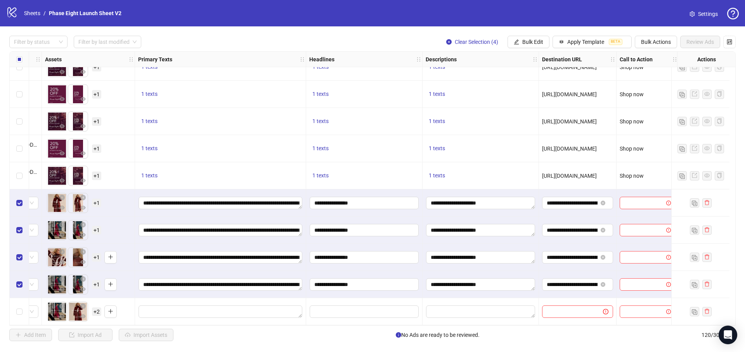
scroll to position [3004, 332]
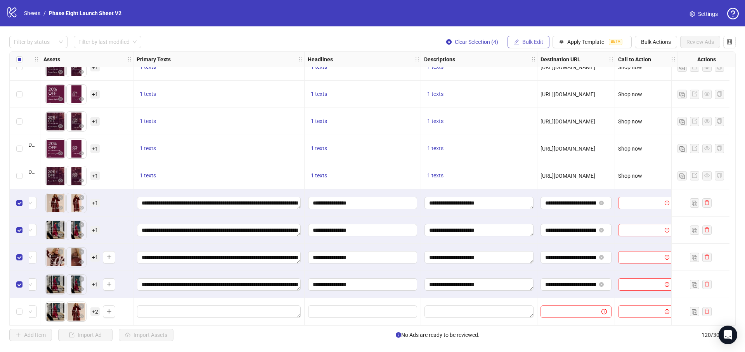
click at [536, 39] on span "Bulk Edit" at bounding box center [532, 42] width 21 height 6
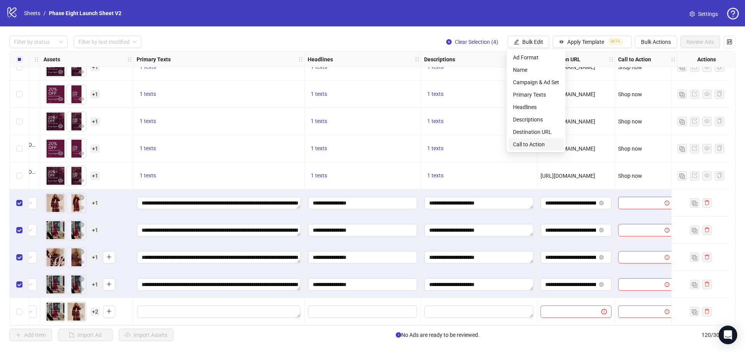
click at [538, 148] on span "Call to Action" at bounding box center [536, 144] width 46 height 9
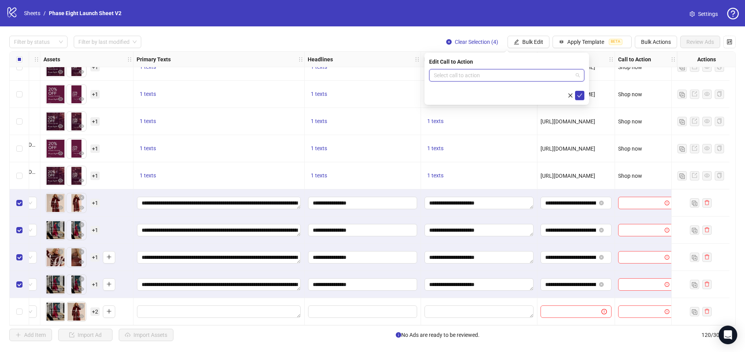
click at [479, 77] on input "search" at bounding box center [503, 75] width 139 height 12
type input "****"
click at [472, 88] on div "Shop now" at bounding box center [506, 91] width 143 height 9
click at [581, 93] on icon "check" at bounding box center [579, 95] width 5 height 5
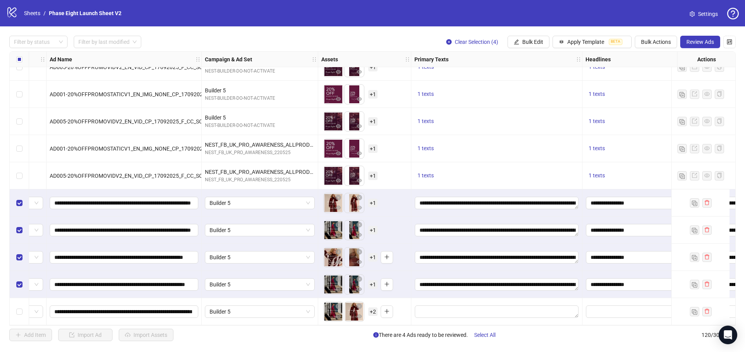
scroll to position [3004, 111]
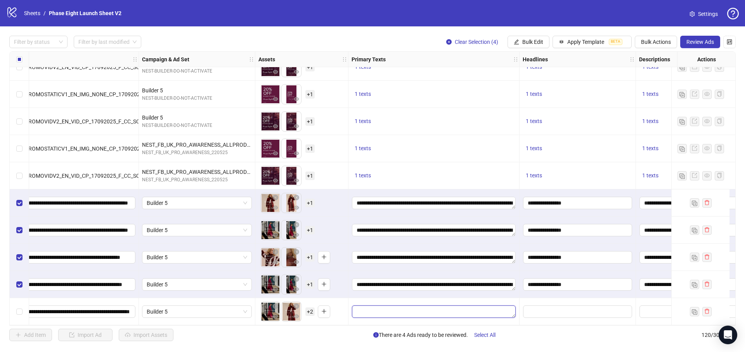
click at [381, 309] on textarea "Edit values" at bounding box center [434, 311] width 164 height 12
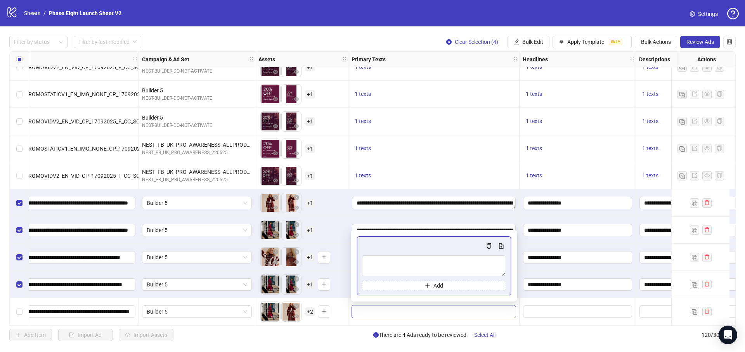
type textarea "**********"
click at [557, 309] on input "Edit values" at bounding box center [577, 311] width 109 height 12
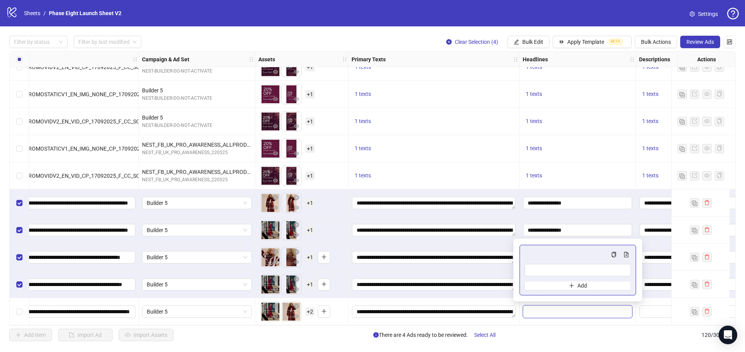
type input "**********"
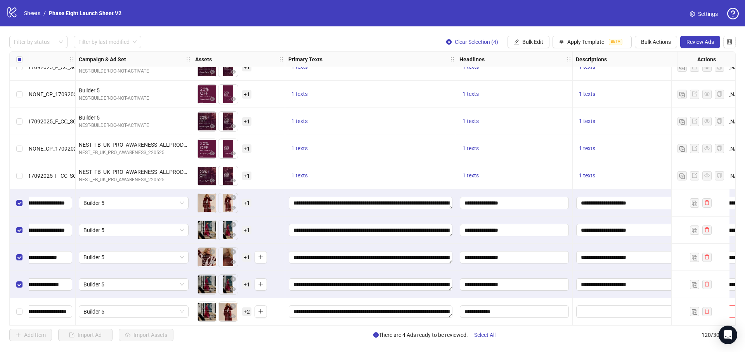
scroll to position [3004, 332]
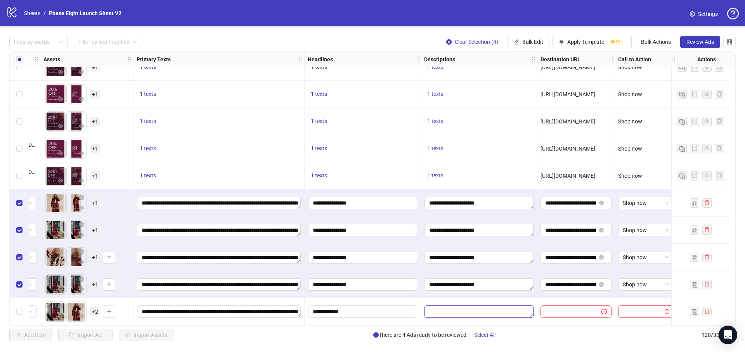
click at [507, 310] on textarea "Edit values" at bounding box center [478, 311] width 109 height 12
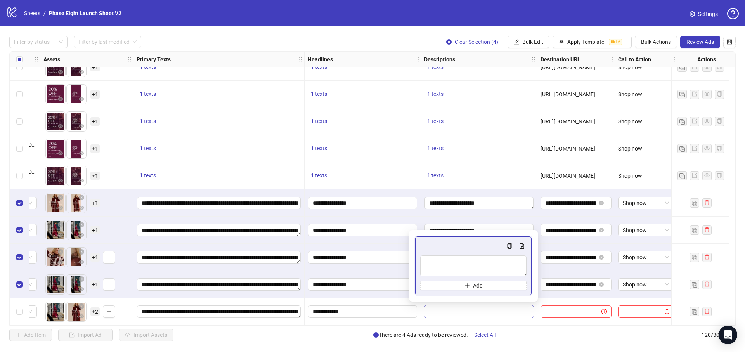
type textarea "**********"
click at [569, 308] on input "text" at bounding box center [567, 311] width 45 height 9
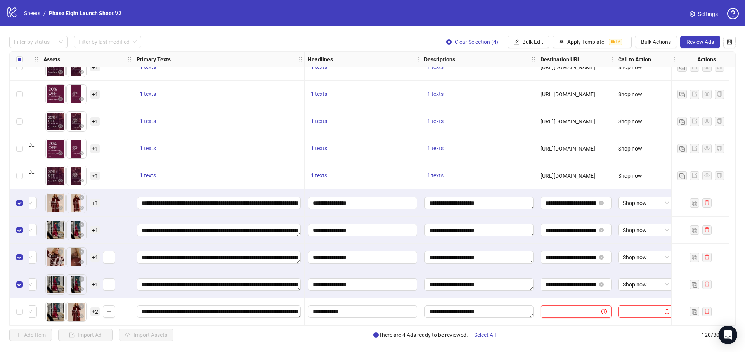
paste input "**********"
type input "**********"
click at [625, 306] on input "search" at bounding box center [642, 312] width 39 height 12
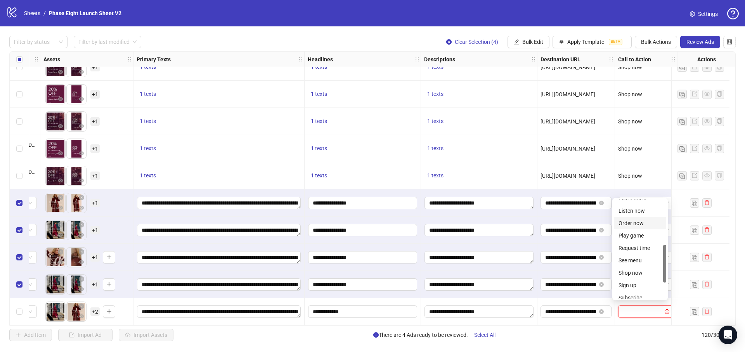
scroll to position [128, 0]
click at [642, 261] on div "Shop now" at bounding box center [639, 264] width 43 height 9
